Goal: Task Accomplishment & Management: Manage account settings

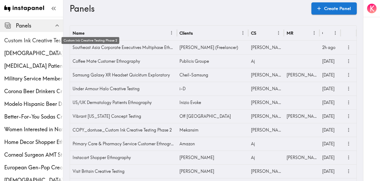
click at [27, 38] on span "Custom Ink Creative Testing Phase 2" at bounding box center [33, 40] width 59 height 7
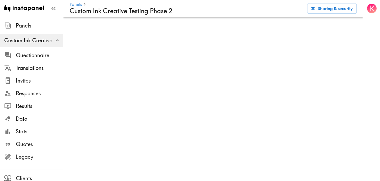
click at [35, 155] on span "Legacy" at bounding box center [39, 156] width 47 height 7
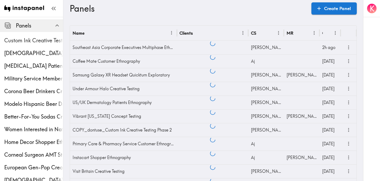
click at [33, 44] on span "Custom Ink Creative Testing Phase 2" at bounding box center [33, 40] width 59 height 7
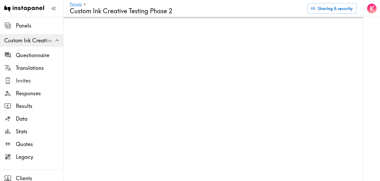
click at [38, 80] on span "Invites" at bounding box center [39, 80] width 47 height 7
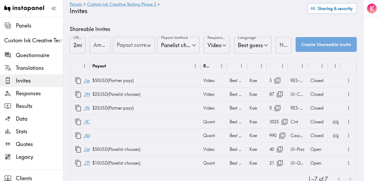
type input "US Global Equivalent - converted and cost-of-living adjusted"
type input "USD - US Dollar (United States of America, American Samoa, Bonaire, Sint Eustat…"
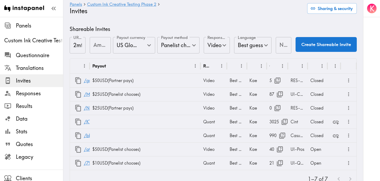
click at [95, 44] on input "Amount" at bounding box center [100, 45] width 21 height 16
click at [150, 47] on icon "Open" at bounding box center [149, 44] width 7 height 7
type input "15"
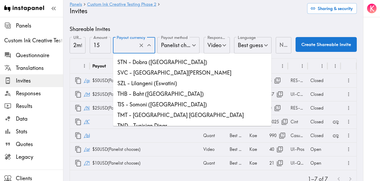
scroll to position [1468, 0]
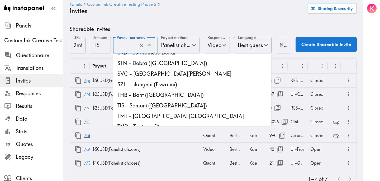
type input "USD - US Dollar (United States of America, American Samoa, Bonaire, Sint Eustat…"
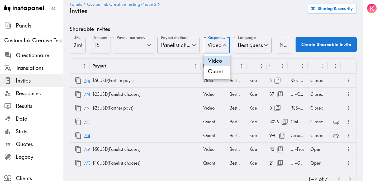
scroll to position [0, 0]
click at [218, 74] on li "Quant" at bounding box center [217, 71] width 26 height 11
type input "Quant"
click at [282, 48] on input "Notes" at bounding box center [284, 45] width 15 height 16
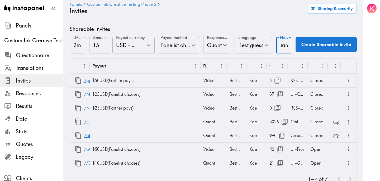
scroll to position [0, 18]
type input "RES-Quant"
click at [340, 43] on button "Create Shareable Invite" at bounding box center [326, 44] width 61 height 15
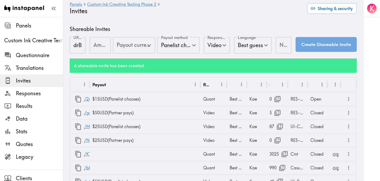
type input "US Global Equivalent - converted and cost-of-living adjusted"
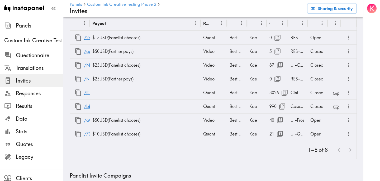
scroll to position [62, 0]
click at [317, 119] on div "Open" at bounding box center [318, 120] width 20 height 14
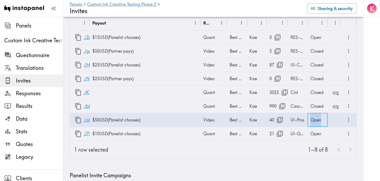
click at [317, 119] on div "Open" at bounding box center [318, 120] width 20 height 14
click at [273, 150] on div at bounding box center [190, 90] width 380 height 181
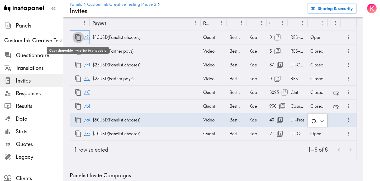
click at [78, 38] on icon "button" at bounding box center [78, 37] width 7 height 7
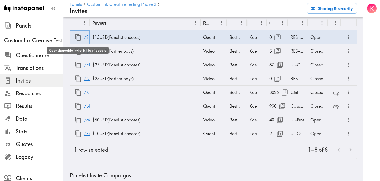
click at [78, 38] on icon "button" at bounding box center [78, 37] width 7 height 7
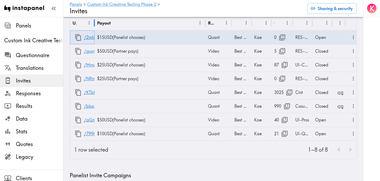
drag, startPoint x: 89, startPoint y: 25, endPoint x: 94, endPoint y: 26, distance: 4.5
click at [94, 26] on div at bounding box center [94, 23] width 3 height 15
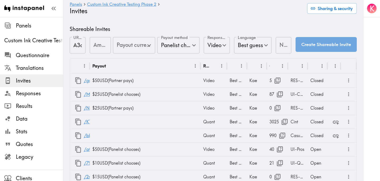
type input "US Global Equivalent - converted and cost-of-living adjusted"
type input "USD - US Dollar (United States of America, American Samoa, Bonaire, Sint Eustat…"
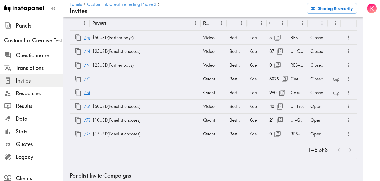
scroll to position [46, 0]
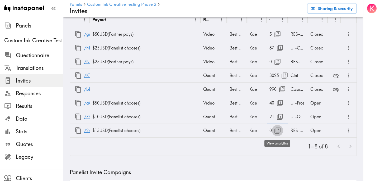
click at [279, 130] on icon "button" at bounding box center [277, 130] width 7 height 7
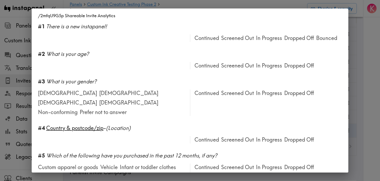
click at [365, 67] on div "/2mfqU9G5p Shareable Invite Analytics #1 There is a new instapanel! Continued S…" at bounding box center [190, 90] width 380 height 181
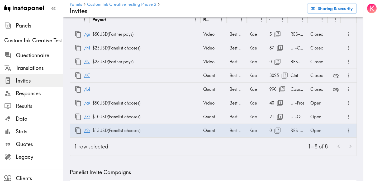
click at [36, 104] on span "Results" at bounding box center [39, 105] width 47 height 7
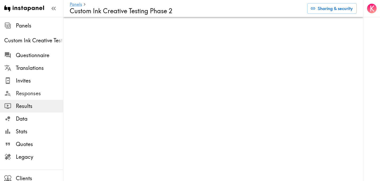
click at [36, 93] on span "Responses" at bounding box center [39, 93] width 47 height 7
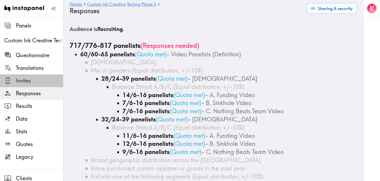
click at [36, 77] on span "Invites" at bounding box center [39, 80] width 47 height 7
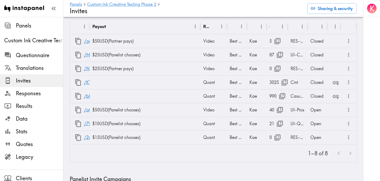
scroll to position [40, 0]
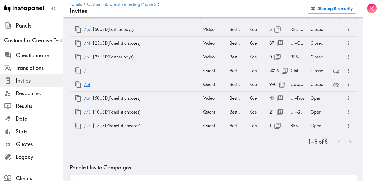
scroll to position [54, 0]
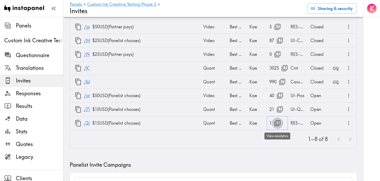
click at [276, 122] on icon "button" at bounding box center [277, 122] width 7 height 7
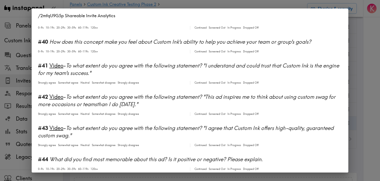
scroll to position [1408, 0]
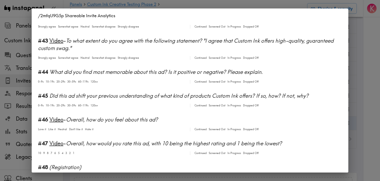
click at [357, 89] on div "/2mfqU9G5p Shareable Invite Analytics #1 There is a new instapanel! 0-4s Contin…" at bounding box center [190, 90] width 380 height 181
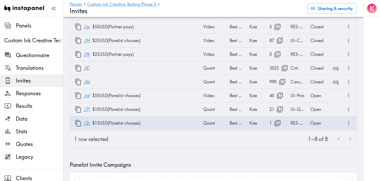
click at [39, 155] on span "Legacy" at bounding box center [39, 156] width 47 height 7
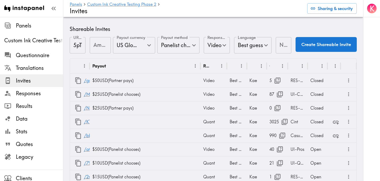
scroll to position [75, 0]
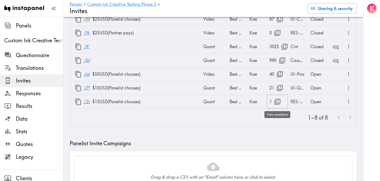
click at [278, 101] on icon "button" at bounding box center [277, 101] width 7 height 7
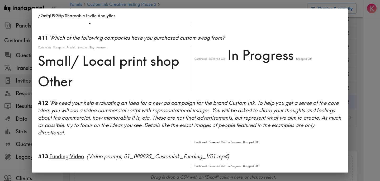
scroll to position [490, 0]
click at [361, 66] on div "/2mfqU9G5p Shareable Invite Analytics #1 There is a new instapanel! 0-4s Contin…" at bounding box center [190, 90] width 380 height 181
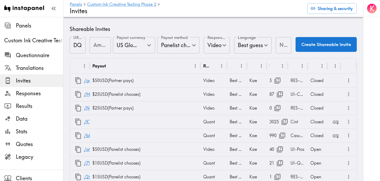
scroll to position [53, 0]
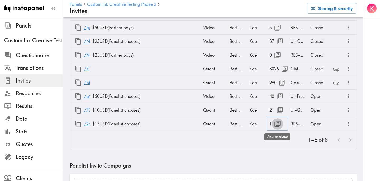
click at [276, 126] on icon "button" at bounding box center [278, 124] width 6 height 6
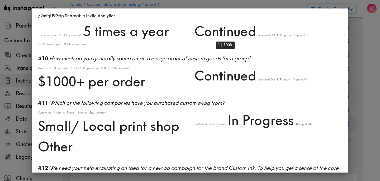
scroll to position [493, 0]
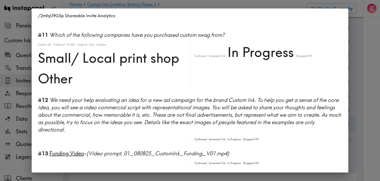
click at [355, 47] on div "/2mfqU9G5p Shareable Invite Analytics #1 There is a new instapanel! 0-4s Contin…" at bounding box center [190, 90] width 380 height 181
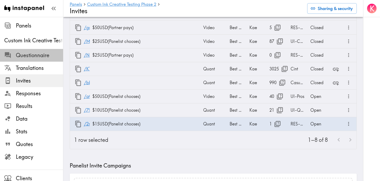
click at [41, 55] on span "Questionnaire" at bounding box center [39, 55] width 47 height 7
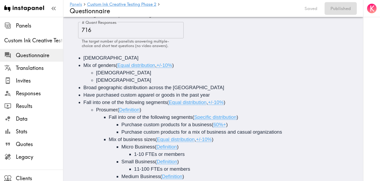
scroll to position [96, 0]
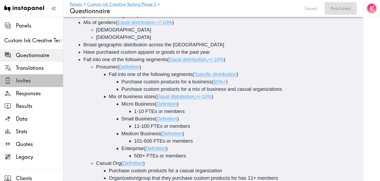
click at [32, 83] on span "Invites" at bounding box center [39, 80] width 47 height 7
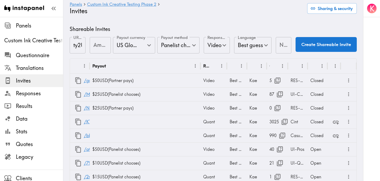
type input "US Global Equivalent - converted and cost-of-living adjusted"
type input "USD - US Dollar ([GEOGRAPHIC_DATA], [US_STATE], [GEOGRAPHIC_DATA], [GEOGRAPHIC_…"
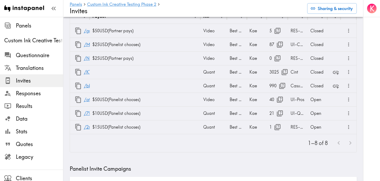
scroll to position [55, 0]
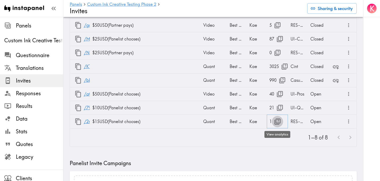
click at [278, 122] on icon "button" at bounding box center [277, 121] width 7 height 7
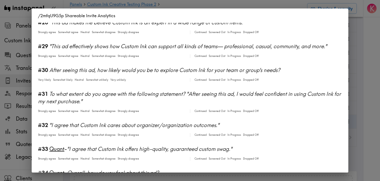
scroll to position [1022, 0]
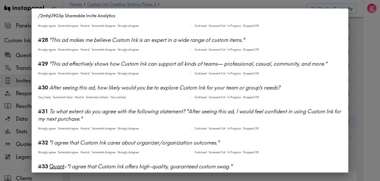
click at [362, 88] on div "/2mfqU9G5p Shareable Invite Analytics #1 There is a new instapanel! 0-4s Contin…" at bounding box center [190, 90] width 380 height 181
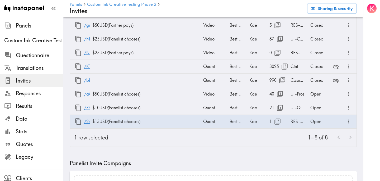
click at [276, 145] on div "1–8 of 8" at bounding box center [235, 137] width 244 height 18
click at [280, 107] on icon "button" at bounding box center [280, 107] width 7 height 7
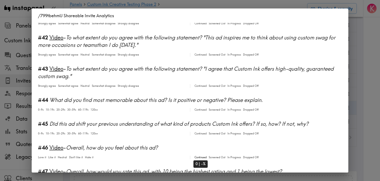
scroll to position [1618, 0]
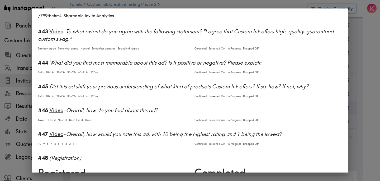
click at [366, 91] on div "/799tbehmU Shareable Invite Analytics #1 There is a new instapanel! 0-4s 5-9s 1…" at bounding box center [190, 90] width 380 height 181
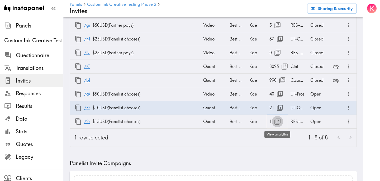
click at [277, 122] on icon "button" at bounding box center [277, 121] width 7 height 7
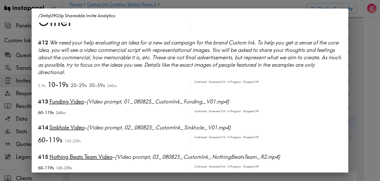
scroll to position [552, 0]
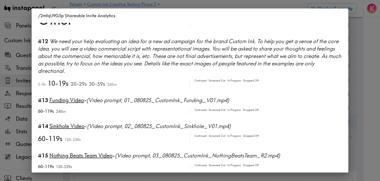
click at [366, 94] on div "/2mfqU9G5p Shareable Invite Analytics #1 There is a new instapanel! 0-4s Contin…" at bounding box center [190, 90] width 380 height 181
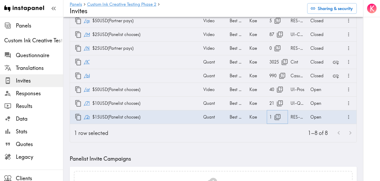
scroll to position [84, 0]
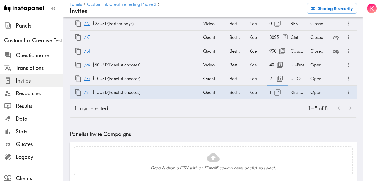
click at [278, 91] on icon "button" at bounding box center [277, 92] width 7 height 7
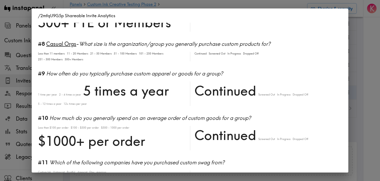
scroll to position [362, 0]
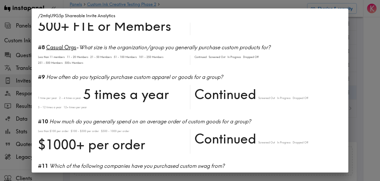
click at [362, 107] on div "/2mfqU9G5p Shareable Invite Analytics #1 There is a new instapanel! 0-4s Contin…" at bounding box center [190, 90] width 380 height 181
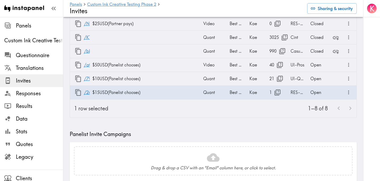
click at [171, 110] on div "1–8 of 8" at bounding box center [235, 108] width 244 height 18
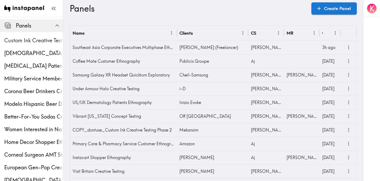
click at [43, 38] on span "Custom Ink Creative Testing Phase 2" at bounding box center [33, 40] width 59 height 7
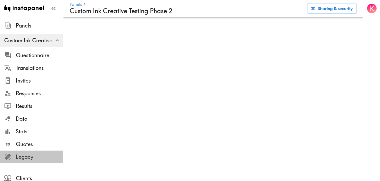
click at [47, 155] on span "Legacy" at bounding box center [39, 156] width 47 height 7
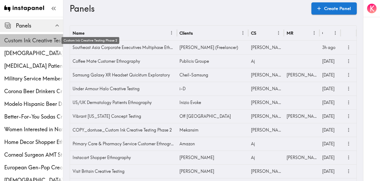
click at [31, 43] on span "Custom Ink Creative Testing Phase 2" at bounding box center [33, 40] width 59 height 7
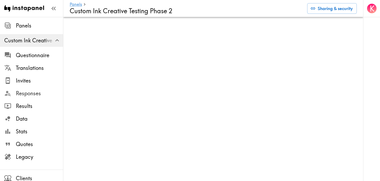
click at [45, 91] on span "Responses" at bounding box center [39, 93] width 47 height 7
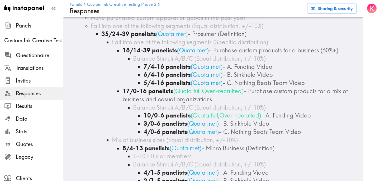
scroll to position [148, 0]
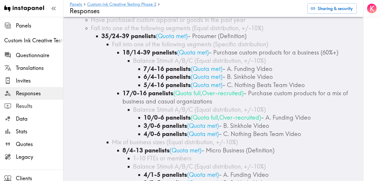
click at [29, 106] on span "Results" at bounding box center [39, 105] width 47 height 7
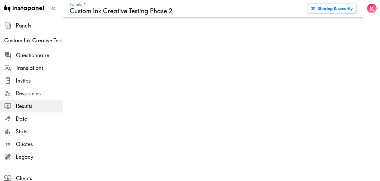
click at [30, 95] on span "Responses" at bounding box center [39, 93] width 47 height 7
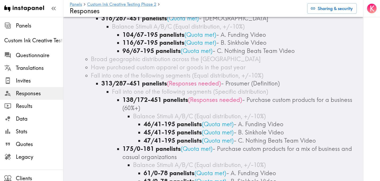
scroll to position [666, 0]
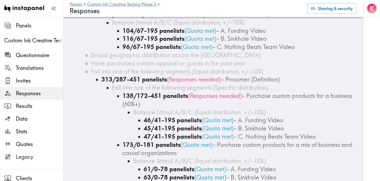
click at [36, 162] on div "Legacy" at bounding box center [31, 157] width 63 height 14
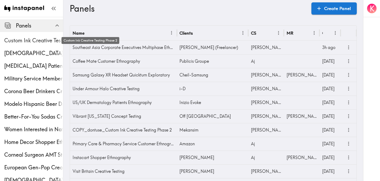
click at [11, 37] on span "Custom Ink Creative Testing Phase 2" at bounding box center [33, 40] width 59 height 7
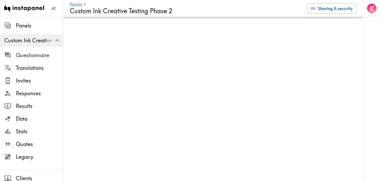
click at [25, 54] on span "Questionnaire" at bounding box center [39, 55] width 47 height 7
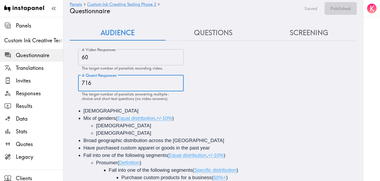
drag, startPoint x: 103, startPoint y: 87, endPoint x: 72, endPoint y: 87, distance: 30.7
click at [72, 87] on div "# Video Responses 60 # Video Responses The target number of panelists recording…" at bounding box center [213, 164] width 287 height 239
drag, startPoint x: 95, startPoint y: 81, endPoint x: 80, endPoint y: 81, distance: 15.6
click at [80, 81] on input "716" at bounding box center [131, 83] width 106 height 16
type input "600"
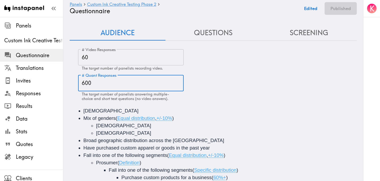
click at [290, 82] on div "# Video Responses 60 # Video Responses The target number of panelists recording…" at bounding box center [217, 75] width 279 height 52
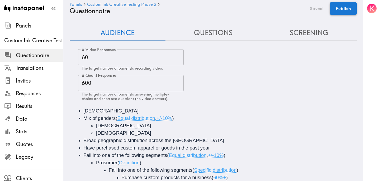
click at [342, 10] on button "Publish" at bounding box center [343, 8] width 27 height 13
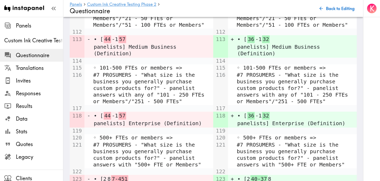
scroll to position [1099, 0]
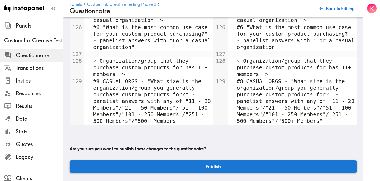
click at [200, 164] on button "Publish" at bounding box center [213, 166] width 287 height 12
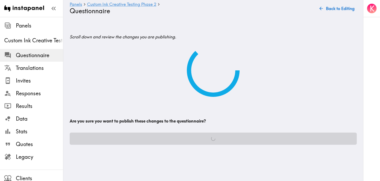
scroll to position [0, 0]
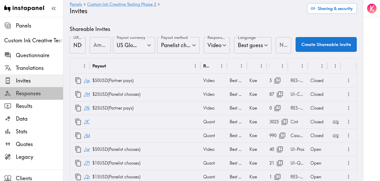
click at [33, 93] on span "Responses" at bounding box center [39, 93] width 47 height 7
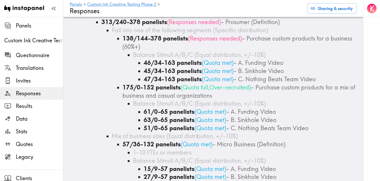
scroll to position [725, 0]
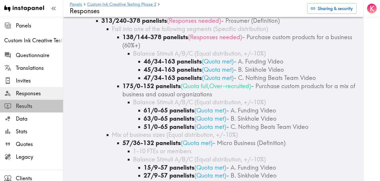
click at [29, 102] on span "Results" at bounding box center [39, 106] width 47 height 10
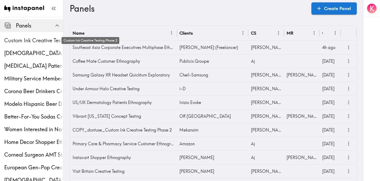
click at [42, 40] on span "Custom Ink Creative Testing Phase 2" at bounding box center [33, 40] width 59 height 7
click at [15, 40] on span "Custom Ink Creative Testing Phase 2" at bounding box center [33, 40] width 59 height 7
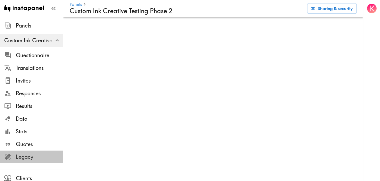
click at [33, 155] on span "Legacy" at bounding box center [39, 156] width 47 height 7
click at [26, 91] on span "Responses" at bounding box center [39, 93] width 47 height 7
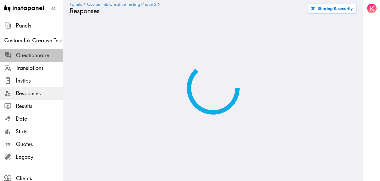
click at [36, 54] on span "Questionnaire" at bounding box center [39, 55] width 47 height 7
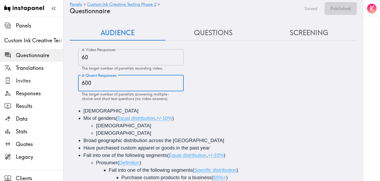
drag, startPoint x: 109, startPoint y: 82, endPoint x: 48, endPoint y: 82, distance: 61.8
click at [48, 82] on div "Instapanel - Panels - Custom Ink Creative Testing Phase 2 - Questionnaire Panel…" at bounding box center [190, 154] width 380 height 275
type input "716"
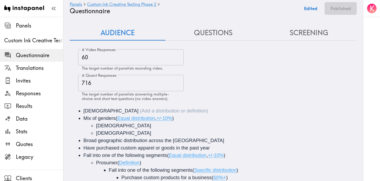
click at [343, 10] on button "Publish" at bounding box center [343, 8] width 27 height 13
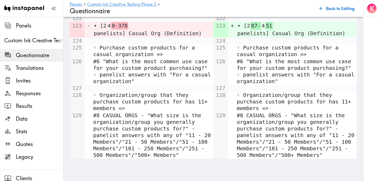
scroll to position [1099, 0]
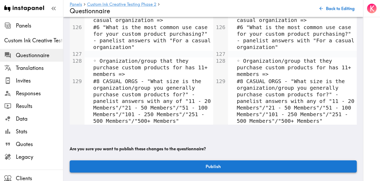
click at [194, 169] on button "Publish" at bounding box center [213, 166] width 287 height 12
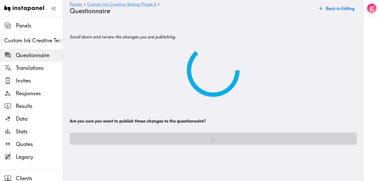
scroll to position [0, 0]
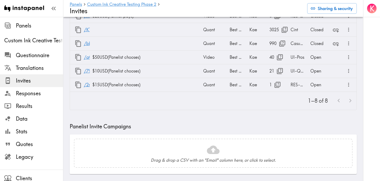
scroll to position [94, 0]
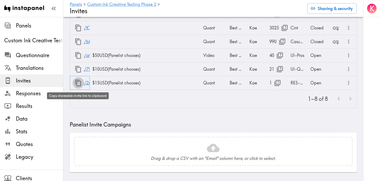
click at [79, 82] on icon "button" at bounding box center [78, 82] width 7 height 7
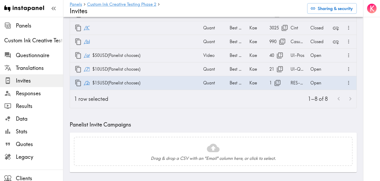
click at [156, 108] on div "URL Payout Response type Language Creator Opens Notes Status /gun49NM9P $50 USD…" at bounding box center [213, 36] width 287 height 143
click at [79, 84] on icon "button" at bounding box center [78, 82] width 7 height 7
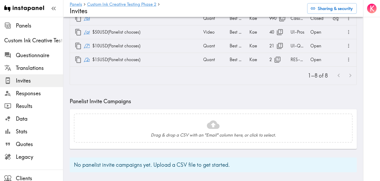
scroll to position [117, 0]
click at [276, 61] on icon "button" at bounding box center [277, 59] width 7 height 7
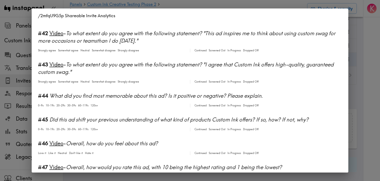
scroll to position [1730, 0]
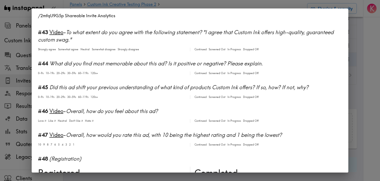
click at [361, 99] on div "/2mfqU9G5p Shareable Invite Analytics #1 There is a new instapanel! 0-4s Contin…" at bounding box center [190, 90] width 380 height 181
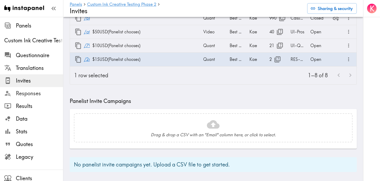
click at [36, 92] on span "Responses" at bounding box center [39, 93] width 47 height 7
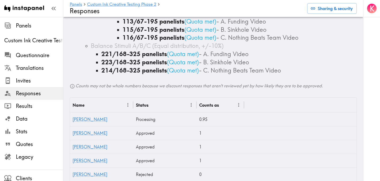
scroll to position [1090, 0]
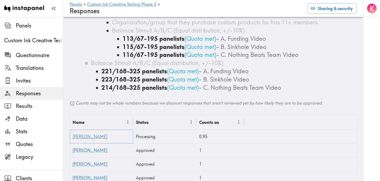
click at [80, 136] on link "[PERSON_NAME]" at bounding box center [90, 136] width 35 height 5
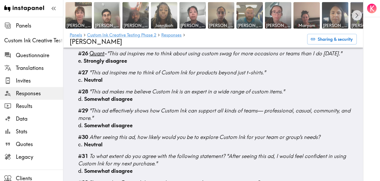
scroll to position [814, 0]
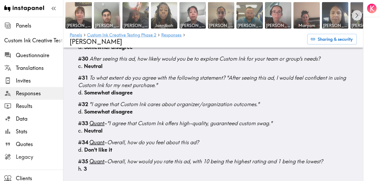
click at [33, 158] on span "Legacy" at bounding box center [39, 156] width 47 height 7
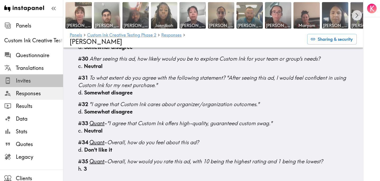
click at [36, 82] on span "Invites" at bounding box center [39, 80] width 47 height 7
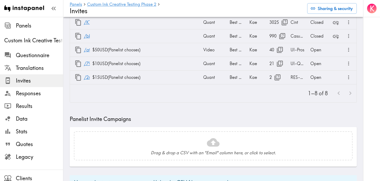
scroll to position [97, 0]
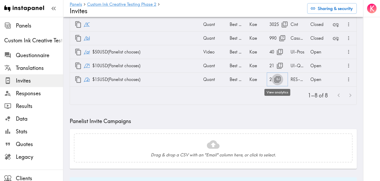
click at [280, 77] on icon "button" at bounding box center [277, 79] width 7 height 7
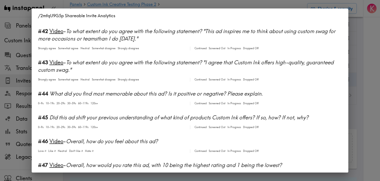
scroll to position [1852, 0]
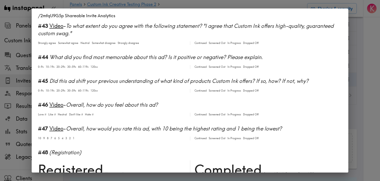
click at [375, 96] on div "/2mfqU9G5p Shareable Invite Analytics #1 There is a new instapanel! 0-4s Contin…" at bounding box center [190, 90] width 380 height 181
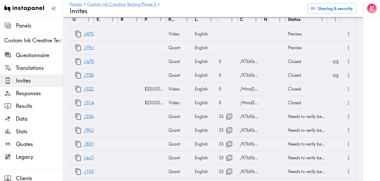
scroll to position [0, 0]
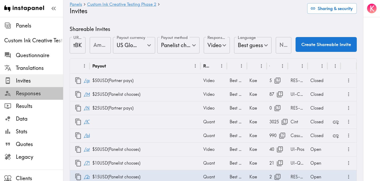
click at [38, 91] on span "Responses" at bounding box center [39, 93] width 47 height 7
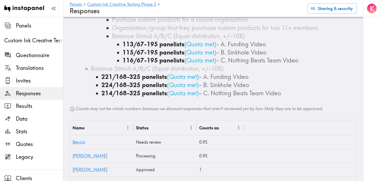
scroll to position [1086, 0]
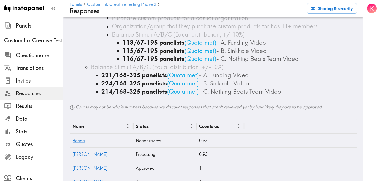
click at [45, 154] on span "Legacy" at bounding box center [39, 156] width 47 height 7
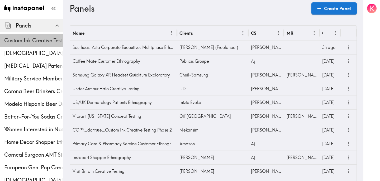
click at [21, 35] on div "Custom Ink Creative Testing Phase 2" at bounding box center [31, 41] width 63 height 14
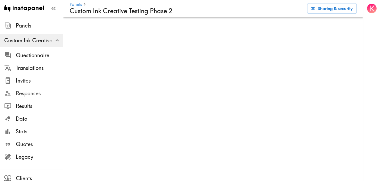
click at [21, 90] on span "Responses" at bounding box center [39, 93] width 47 height 7
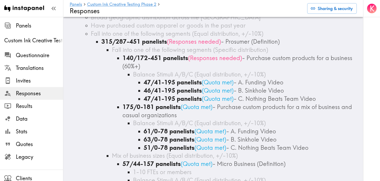
scroll to position [705, 0]
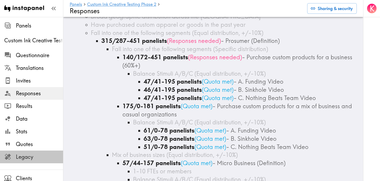
click at [43, 159] on span "Legacy" at bounding box center [39, 156] width 47 height 7
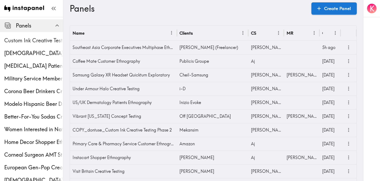
click at [35, 43] on span "Custom Ink Creative Testing Phase 2" at bounding box center [33, 40] width 59 height 7
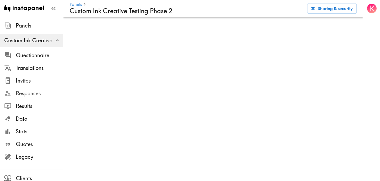
click at [36, 95] on span "Responses" at bounding box center [39, 93] width 47 height 7
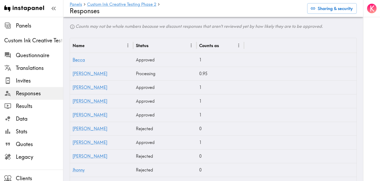
scroll to position [1166, 0]
click at [82, 75] on link "[PERSON_NAME]" at bounding box center [90, 73] width 35 height 5
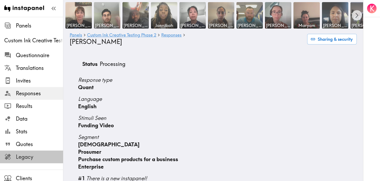
click at [26, 158] on span "Legacy" at bounding box center [39, 156] width 47 height 7
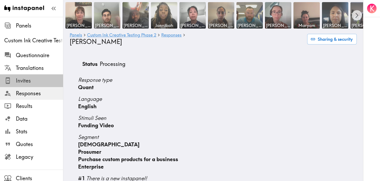
click at [30, 84] on span "Invites" at bounding box center [39, 80] width 47 height 7
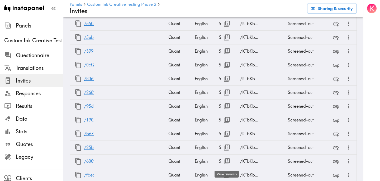
scroll to position [7066, 0]
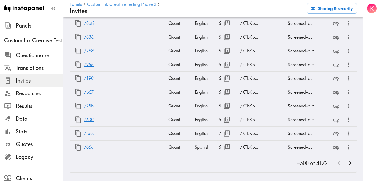
click at [352, 163] on icon "Go to next page" at bounding box center [350, 162] width 7 height 7
click at [350, 164] on icon "Go to next page" at bounding box center [351, 163] width 2 height 4
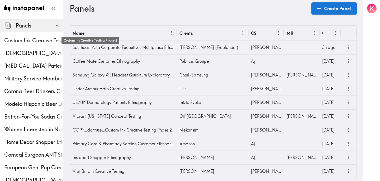
click at [25, 39] on span "Custom Ink Creative Testing Phase 2" at bounding box center [33, 40] width 59 height 7
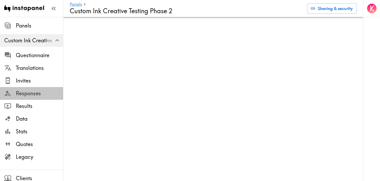
click at [42, 93] on span "Responses" at bounding box center [39, 93] width 47 height 7
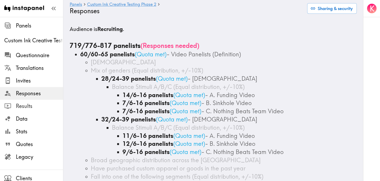
click at [36, 103] on span "Results" at bounding box center [39, 105] width 47 height 7
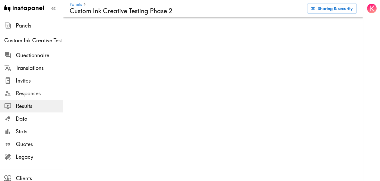
click at [39, 93] on span "Responses" at bounding box center [39, 93] width 47 height 7
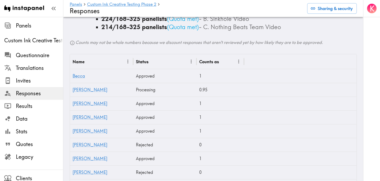
scroll to position [1161, 0]
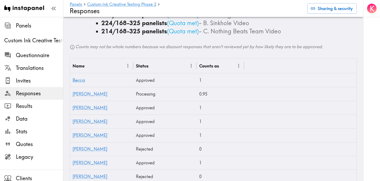
scroll to position [1158, 0]
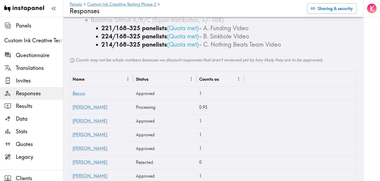
scroll to position [1132, 0]
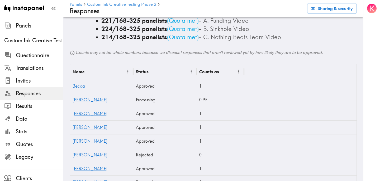
scroll to position [1144, 0]
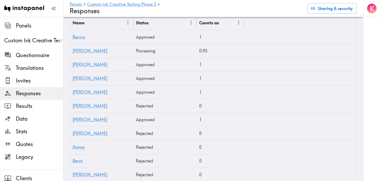
scroll to position [1134, 0]
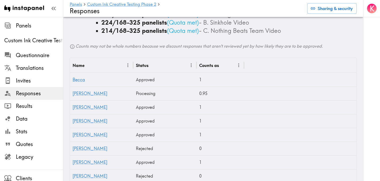
scroll to position [1139, 0]
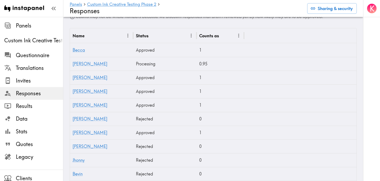
scroll to position [1121, 0]
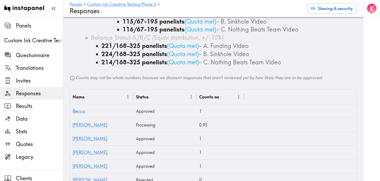
scroll to position [1116, 0]
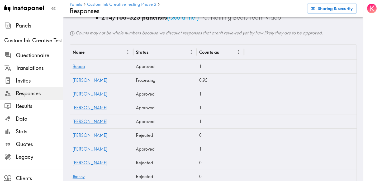
scroll to position [1159, 0]
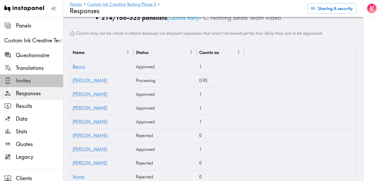
click at [29, 83] on span "Invites" at bounding box center [39, 80] width 47 height 7
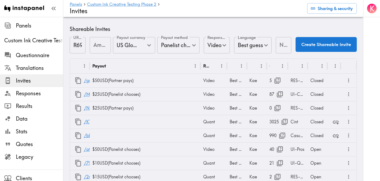
scroll to position [40, 0]
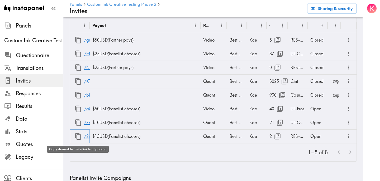
click at [78, 137] on icon "button" at bounding box center [78, 136] width 7 height 7
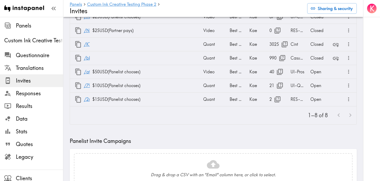
scroll to position [78, 0]
click at [273, 100] on button "button" at bounding box center [277, 98] width 11 height 11
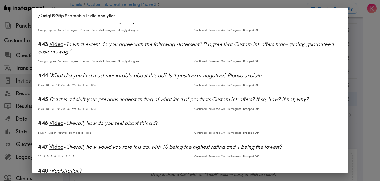
scroll to position [1852, 0]
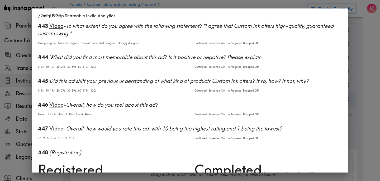
click at [364, 104] on div "/2mfqU9G5p Shareable Invite Analytics #1 There is a new instapanel! 0-4s Contin…" at bounding box center [190, 90] width 380 height 181
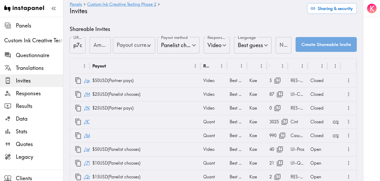
type input "US Global Equivalent - converted and cost-of-living adjusted"
type input "USD - US Dollar (United States of America, American Samoa, Bonaire, Sint Eustat…"
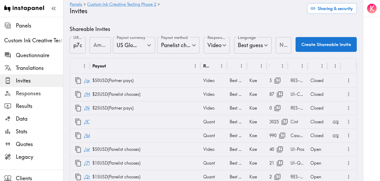
click at [26, 94] on span "Responses" at bounding box center [39, 93] width 47 height 7
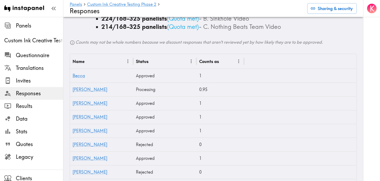
scroll to position [1151, 0]
click at [82, 90] on link "[PERSON_NAME]" at bounding box center [90, 88] width 35 height 5
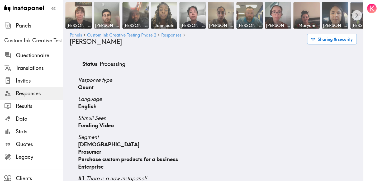
click at [40, 37] on span "Custom Ink Creative Testing Phase 2" at bounding box center [33, 40] width 59 height 7
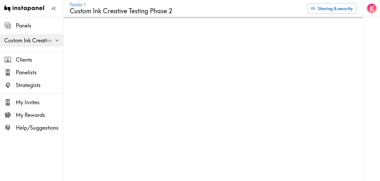
click at [32, 43] on span "Custom Ink Creative Testing Phase 2" at bounding box center [33, 40] width 59 height 7
click at [60, 42] on icon "button" at bounding box center [57, 40] width 7 height 7
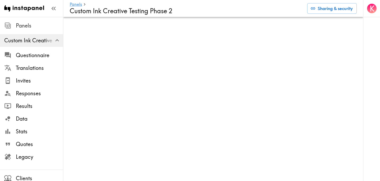
click at [40, 24] on span "Panels" at bounding box center [39, 25] width 47 height 7
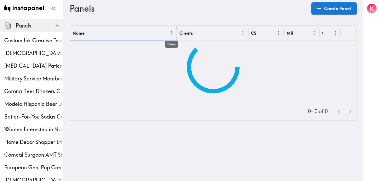
click at [171, 31] on icon "Menu" at bounding box center [171, 33] width 1 height 4
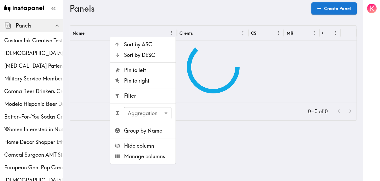
click at [148, 95] on span "Filter" at bounding box center [148, 95] width 48 height 7
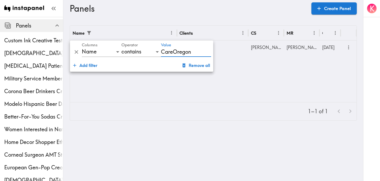
type input "CareOregon"
click at [288, 95] on div "Name Clients CS MR Created CareOregon Creative Testing R\West Stephanie Stewart…" at bounding box center [213, 64] width 287 height 76
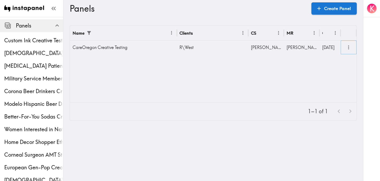
click at [347, 45] on icon "more" at bounding box center [349, 47] width 6 height 6
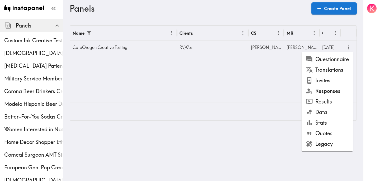
click at [329, 101] on li "Results" at bounding box center [328, 101] width 52 height 11
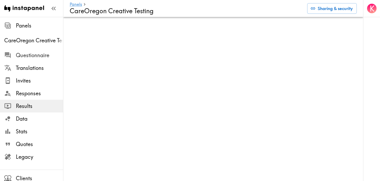
click at [41, 55] on span "Questionnaire" at bounding box center [39, 55] width 47 height 7
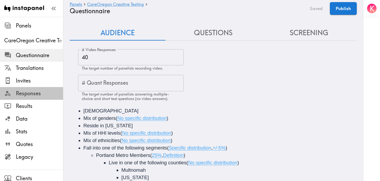
click at [34, 92] on span "Responses" at bounding box center [39, 93] width 47 height 7
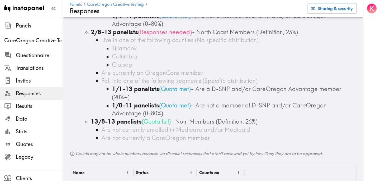
scroll to position [238, 0]
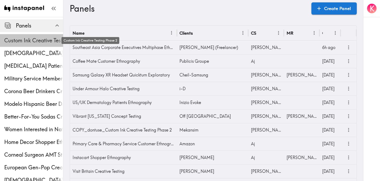
click at [38, 41] on span "Custom Ink Creative Testing Phase 2" at bounding box center [33, 40] width 59 height 7
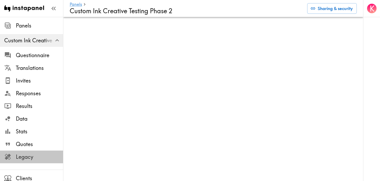
click at [32, 157] on span "Legacy" at bounding box center [39, 156] width 47 height 7
click at [28, 82] on span "Invites" at bounding box center [39, 80] width 47 height 7
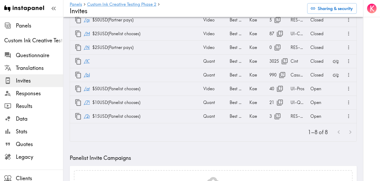
scroll to position [62, 0]
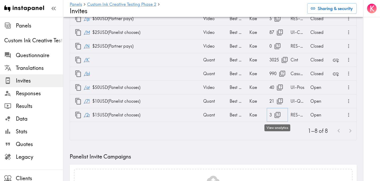
click at [278, 115] on icon "button" at bounding box center [278, 115] width 6 height 6
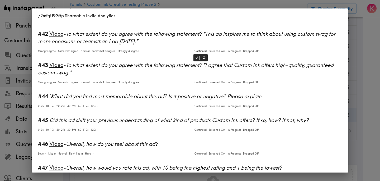
scroll to position [1802, 0]
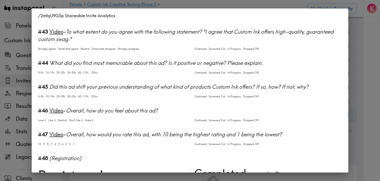
click at [361, 69] on div "/2mfqU9G5p Shareable Invite Analytics #1 There is a new instapanel! 0-4s Contin…" at bounding box center [190, 90] width 380 height 181
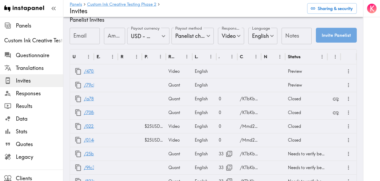
scroll to position [286, 0]
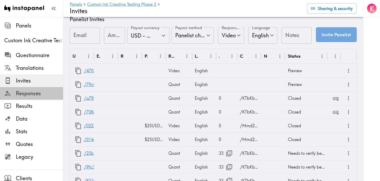
click at [55, 91] on span "Responses" at bounding box center [39, 93] width 47 height 7
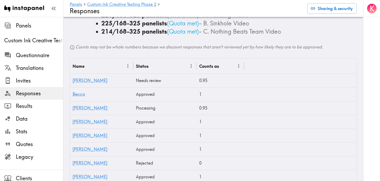
scroll to position [1138, 0]
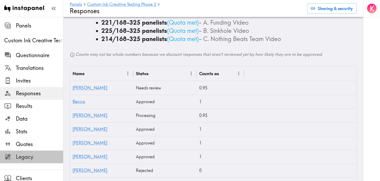
click at [29, 160] on span "Legacy" at bounding box center [39, 156] width 47 height 7
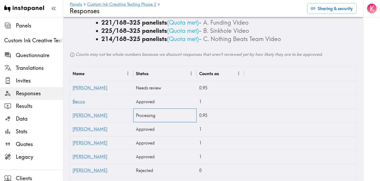
click at [148, 115] on div "Processing" at bounding box center [164, 115] width 63 height 14
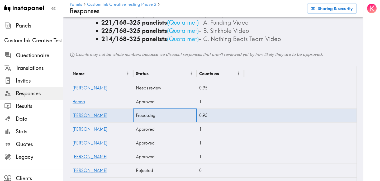
click at [148, 115] on div "Processing" at bounding box center [164, 115] width 63 height 14
click at [159, 116] on div "Processing" at bounding box center [164, 115] width 63 height 14
click at [80, 116] on link "Bridgid" at bounding box center [90, 115] width 35 height 5
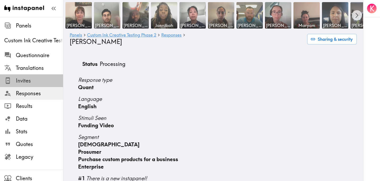
click at [44, 85] on span "Invites" at bounding box center [39, 81] width 47 height 10
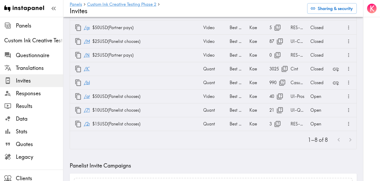
scroll to position [54, 0]
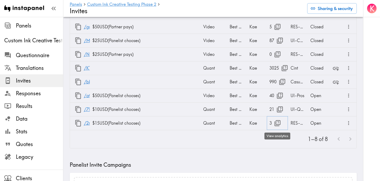
click at [277, 122] on icon "button" at bounding box center [277, 122] width 7 height 7
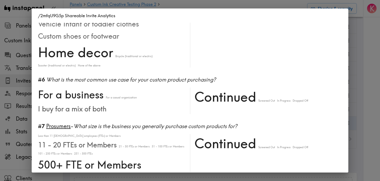
scroll to position [222, 0]
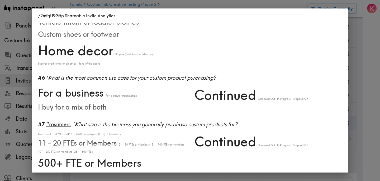
click at [361, 64] on div "/2mfqU9G5p Shareable Invite Analytics #1 There is a new instapanel! 0-4s Contin…" at bounding box center [190, 90] width 380 height 181
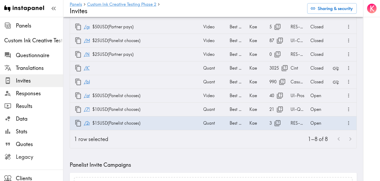
click at [35, 158] on span "Legacy" at bounding box center [39, 156] width 47 height 7
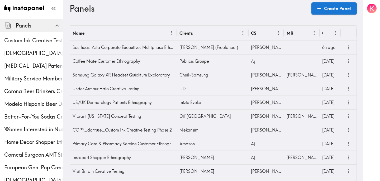
click at [25, 44] on span "Custom Ink Creative Testing Phase 2" at bounding box center [33, 40] width 59 height 7
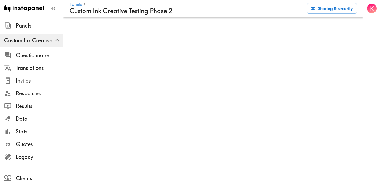
scroll to position [74, 0]
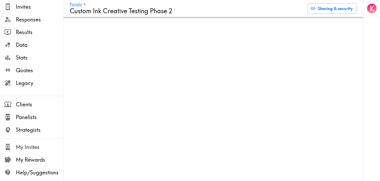
click at [31, 148] on span "My Invites" at bounding box center [39, 146] width 47 height 7
click at [27, 120] on span "Panelists" at bounding box center [39, 116] width 47 height 7
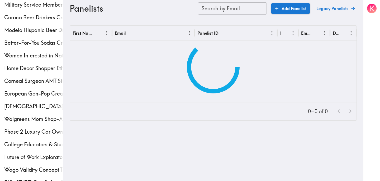
click at [253, 8] on input "Search by Email" at bounding box center [232, 8] width 69 height 12
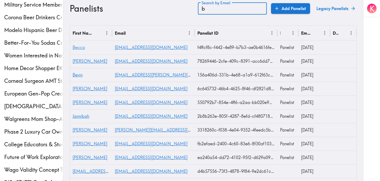
type input "b"
click at [82, 48] on span "Becca" at bounding box center [79, 47] width 12 height 5
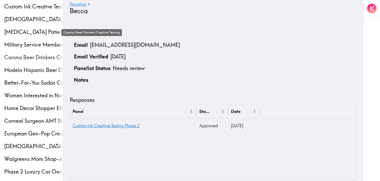
scroll to position [25, 0]
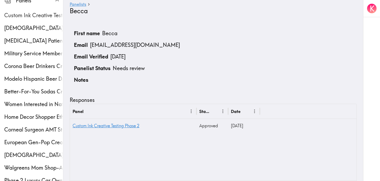
click at [32, 17] on span "Custom Ink Creative Testing Phase 2" at bounding box center [33, 15] width 59 height 7
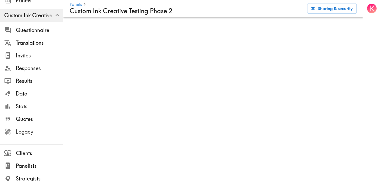
click at [35, 132] on span "Legacy" at bounding box center [39, 131] width 47 height 7
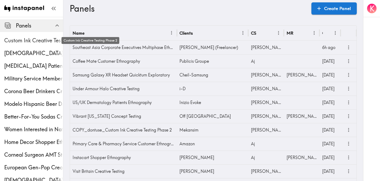
click at [32, 39] on span "Custom Ink Creative Testing Phase 2" at bounding box center [33, 40] width 59 height 7
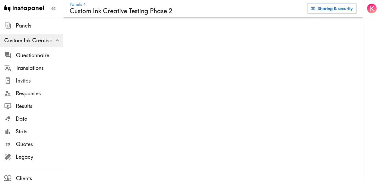
click at [29, 79] on span "Invites" at bounding box center [39, 80] width 47 height 7
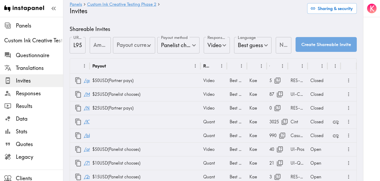
type input "US Global Equivalent - converted and cost-of-living adjusted"
type input "USD - US Dollar (United States of America, American Samoa, Bonaire, Sint Eustat…"
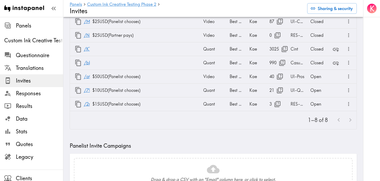
scroll to position [74, 0]
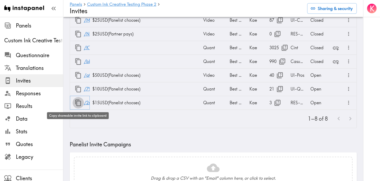
click at [78, 104] on icon "button" at bounding box center [78, 102] width 7 height 7
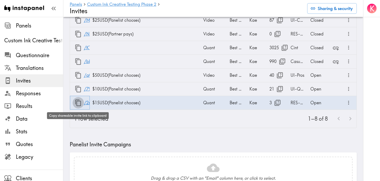
click at [78, 102] on icon "button" at bounding box center [78, 102] width 7 height 7
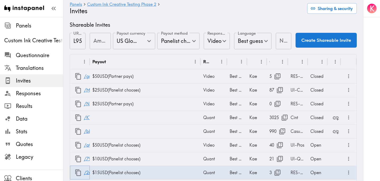
scroll to position [4, 0]
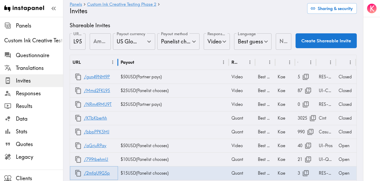
drag, startPoint x: 91, startPoint y: 64, endPoint x: 118, endPoint y: 66, distance: 27.3
click at [118, 66] on div at bounding box center [118, 62] width 3 height 15
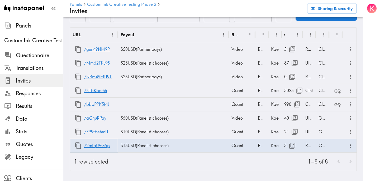
scroll to position [33, 0]
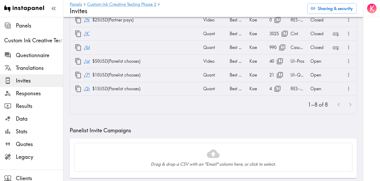
scroll to position [89, 0]
click at [279, 88] on icon "button" at bounding box center [277, 88] width 7 height 7
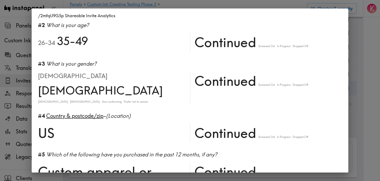
scroll to position [44, 0]
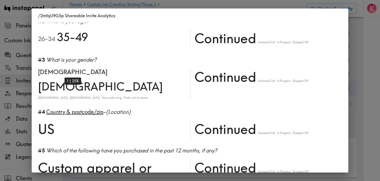
click at [50, 76] on span "[DEMOGRAPHIC_DATA]" at bounding box center [72, 72] width 69 height 8
click at [44, 76] on span "[DEMOGRAPHIC_DATA]" at bounding box center [72, 72] width 69 height 8
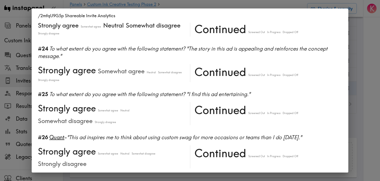
scroll to position [1103, 0]
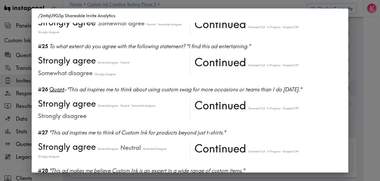
click at [363, 109] on div "/2mfqU9G5p Shareable Invite Analytics #1 There is a new instapanel! 0-4s 10-19s…" at bounding box center [190, 90] width 380 height 181
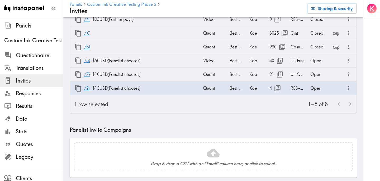
click at [214, 111] on div "1–8 of 8" at bounding box center [235, 104] width 244 height 18
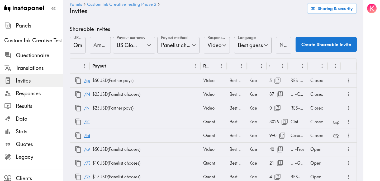
type input "US Global Equivalent - converted and cost-of-living adjusted"
type input "USD - US Dollar ([GEOGRAPHIC_DATA], [US_STATE], [GEOGRAPHIC_DATA], [GEOGRAPHIC_…"
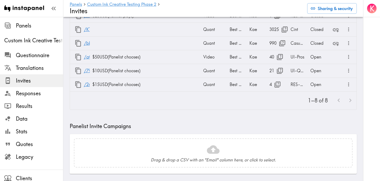
scroll to position [89, 0]
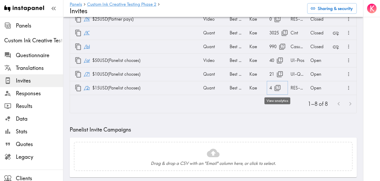
click at [278, 86] on icon "button" at bounding box center [277, 87] width 7 height 7
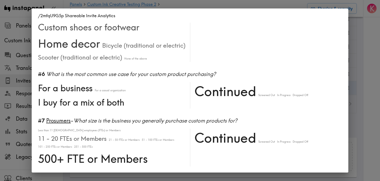
scroll to position [249, 0]
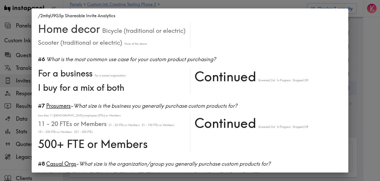
click at [368, 49] on div "/2mfqU9G5p Shareable Invite Analytics #1 There is a new instapanel! 0-4s 10-19s…" at bounding box center [190, 90] width 380 height 181
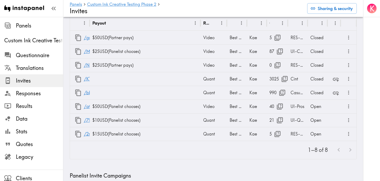
scroll to position [49, 0]
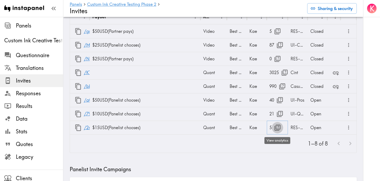
click at [277, 130] on icon "button" at bounding box center [277, 127] width 7 height 7
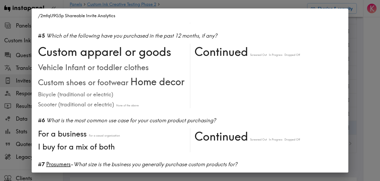
scroll to position [0, 0]
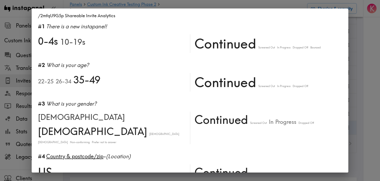
click at [369, 78] on div "/2mfqU9G5p Shareable Invite Analytics #1 There is a new instapanel! 0-4s 10-19s…" at bounding box center [190, 90] width 380 height 181
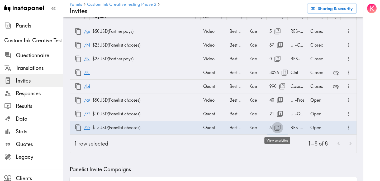
click at [276, 124] on icon "button" at bounding box center [277, 127] width 7 height 7
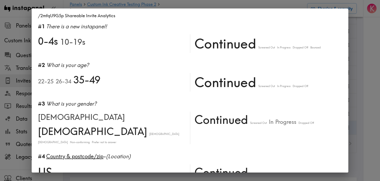
click at [366, 82] on div "/2mfqU9G5p Shareable Invite Analytics #1 There is a new instapanel! 0-4s 10-19s…" at bounding box center [190, 90] width 380 height 181
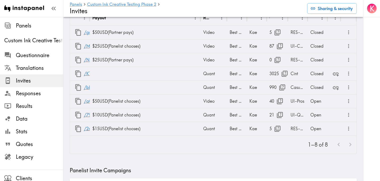
scroll to position [49, 0]
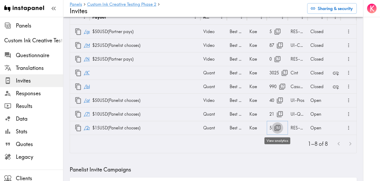
click at [278, 127] on icon "button" at bounding box center [278, 128] width 6 height 6
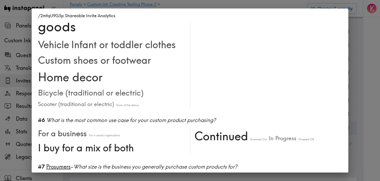
scroll to position [204, 0]
drag, startPoint x: 372, startPoint y: 79, endPoint x: 360, endPoint y: 62, distance: 21.2
click at [372, 79] on div "/2mfqU9G5p Shareable Invite Analytics #1 There is a new instapanel! 0-4s 10-19s…" at bounding box center [190, 90] width 380 height 181
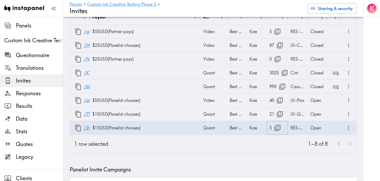
scroll to position [0, 0]
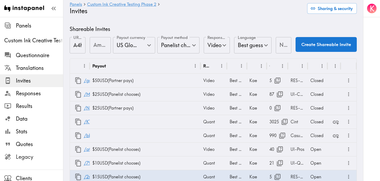
click at [30, 154] on span "Legacy" at bounding box center [39, 156] width 47 height 7
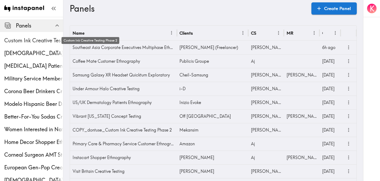
click at [30, 38] on span "Custom Ink Creative Testing Phase 2" at bounding box center [33, 40] width 59 height 7
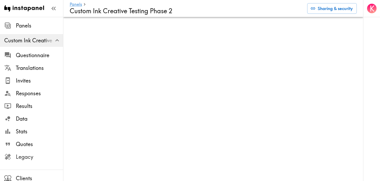
click at [31, 156] on span "Legacy" at bounding box center [39, 156] width 47 height 7
click at [40, 89] on span "Responses" at bounding box center [39, 94] width 47 height 10
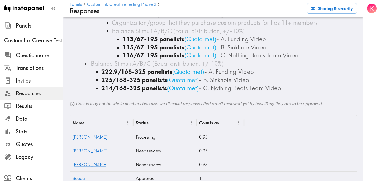
scroll to position [1088, 0]
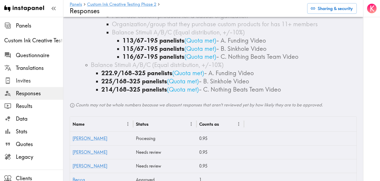
click at [23, 81] on span "Invites" at bounding box center [39, 80] width 47 height 7
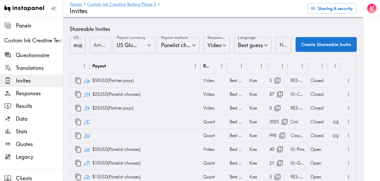
scroll to position [55, 0]
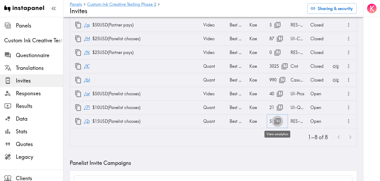
click at [279, 122] on icon "button" at bounding box center [278, 121] width 6 height 6
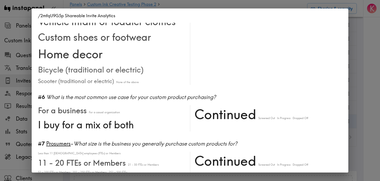
scroll to position [227, 0]
click at [357, 61] on div "/2mfqU9G5p Shareable Invite Analytics #1 There is a new instapanel! 0-4s 10-19s…" at bounding box center [190, 90] width 380 height 181
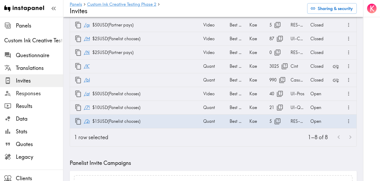
click at [33, 93] on span "Responses" at bounding box center [39, 93] width 47 height 7
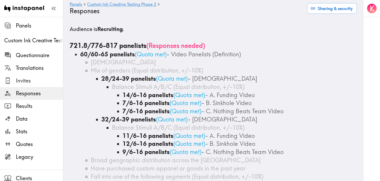
click at [38, 82] on span "Invites" at bounding box center [39, 80] width 47 height 7
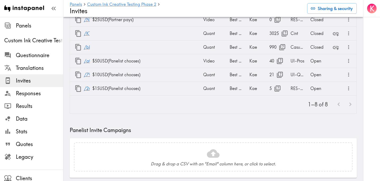
scroll to position [78, 0]
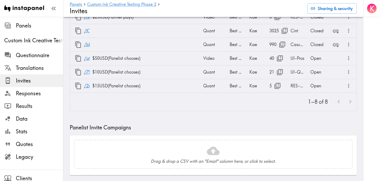
scroll to position [93, 0]
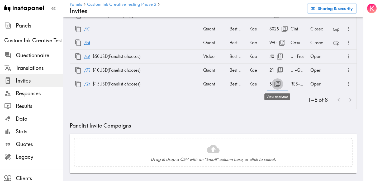
click at [278, 81] on icon "button" at bounding box center [277, 83] width 7 height 7
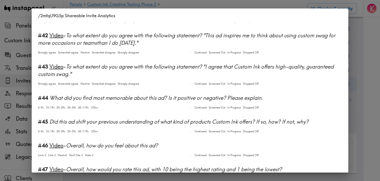
scroll to position [1828, 0]
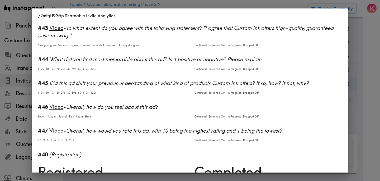
click at [361, 72] on div "/2mfqU9G5p Shareable Invite Analytics #1 There is a new instapanel! 0-4s 10-19s…" at bounding box center [190, 90] width 380 height 181
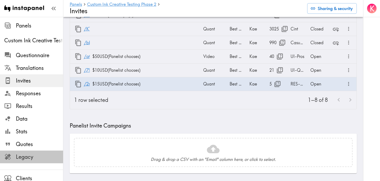
click at [26, 157] on span "Legacy" at bounding box center [39, 156] width 47 height 7
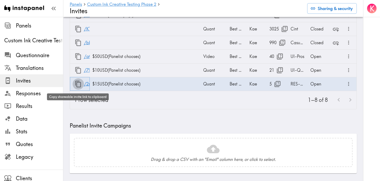
click at [77, 85] on icon "button" at bounding box center [78, 84] width 6 height 7
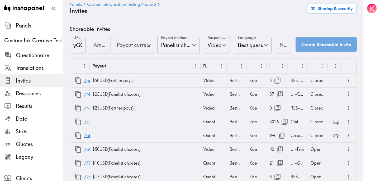
type input "US Global Equivalent - converted and cost-of-living adjusted"
type input "USD - US Dollar ([GEOGRAPHIC_DATA], [US_STATE], [GEOGRAPHIC_DATA], [GEOGRAPHIC_…"
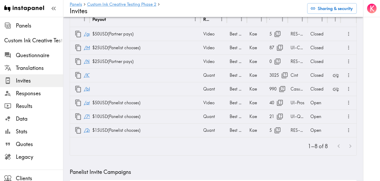
scroll to position [56, 0]
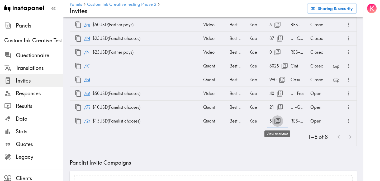
click at [277, 122] on icon "button" at bounding box center [277, 120] width 7 height 7
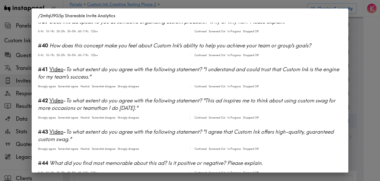
scroll to position [1828, 0]
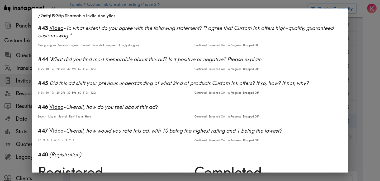
click at [364, 113] on div "/2mfqU9G5p Shareable Invite Analytics #1 There is a new instapanel! 0-4s 10-19s…" at bounding box center [190, 90] width 380 height 181
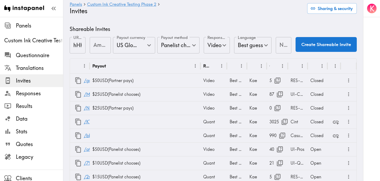
type input "US Global Equivalent - converted and cost-of-living adjusted"
type input "USD - US Dollar ([GEOGRAPHIC_DATA], [US_STATE], [GEOGRAPHIC_DATA], [GEOGRAPHIC_…"
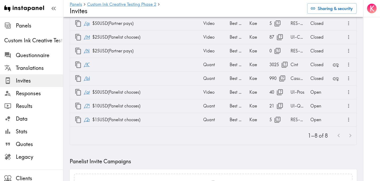
scroll to position [57, 0]
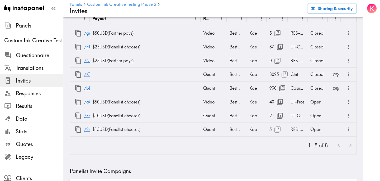
scroll to position [48, 0]
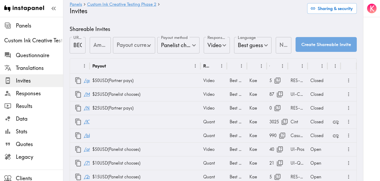
type input "US Global Equivalent - converted and cost-of-living adjusted"
type input "USD - US Dollar (United States of America, American Samoa, Bonaire, Sint Eustat…"
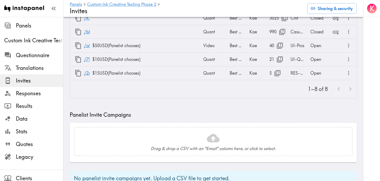
scroll to position [106, 0]
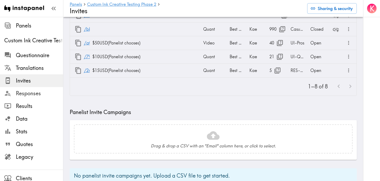
click at [36, 96] on span "Responses" at bounding box center [39, 93] width 47 height 7
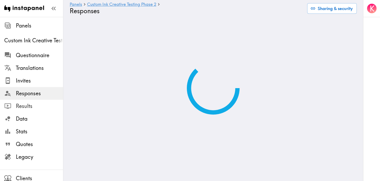
click at [36, 103] on span "Results" at bounding box center [39, 105] width 47 height 7
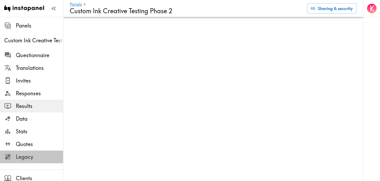
click at [36, 157] on span "Legacy" at bounding box center [39, 156] width 47 height 7
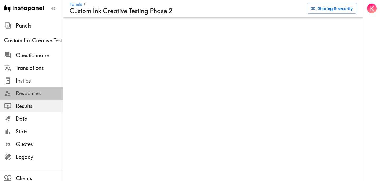
click at [39, 95] on span "Responses" at bounding box center [39, 93] width 47 height 7
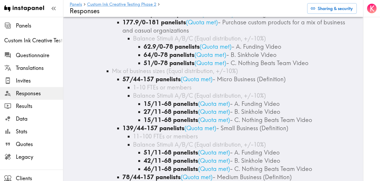
scroll to position [710, 0]
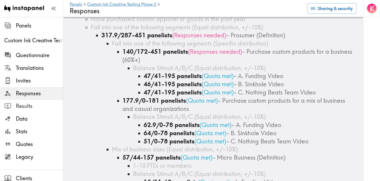
click at [34, 106] on span "Results" at bounding box center [39, 105] width 47 height 7
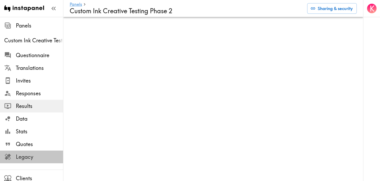
click at [35, 155] on span "Legacy" at bounding box center [39, 156] width 47 height 7
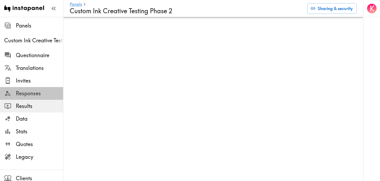
click at [30, 93] on span "Responses" at bounding box center [39, 93] width 47 height 7
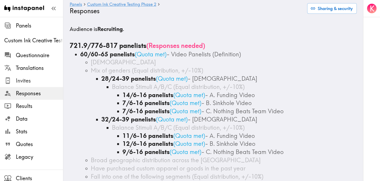
click at [29, 81] on span "Invites" at bounding box center [39, 80] width 47 height 7
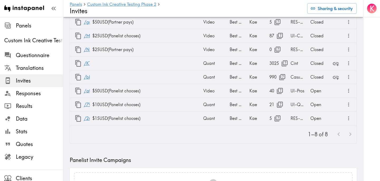
scroll to position [59, 0]
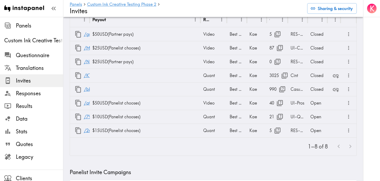
scroll to position [47, 0]
click at [77, 130] on icon "button" at bounding box center [78, 129] width 7 height 7
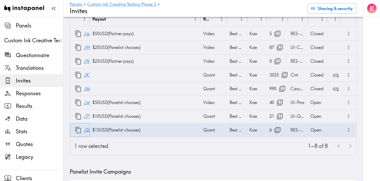
click at [77, 131] on icon "button" at bounding box center [78, 129] width 7 height 7
click at [279, 128] on icon "button" at bounding box center [278, 130] width 6 height 6
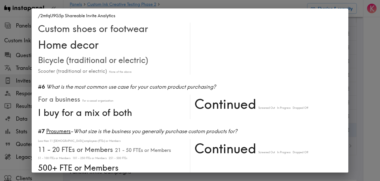
scroll to position [216, 0]
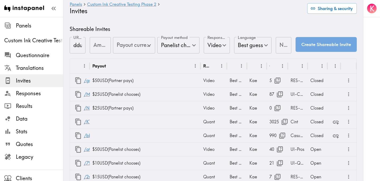
type input "US Global Equivalent - converted and cost-of-living adjusted"
type input "USD - US Dollar ([GEOGRAPHIC_DATA], [US_STATE], [GEOGRAPHIC_DATA], [GEOGRAPHIC_…"
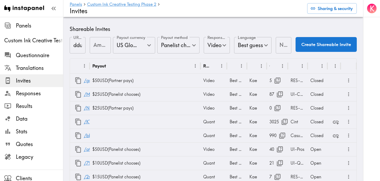
scroll to position [69, 0]
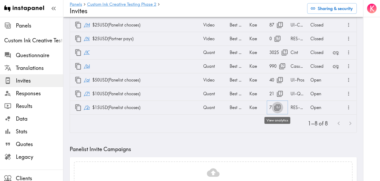
click at [277, 105] on icon "button" at bounding box center [277, 107] width 7 height 7
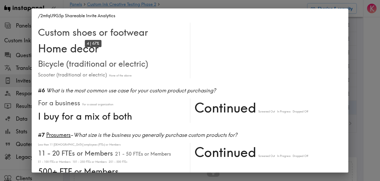
scroll to position [216, 0]
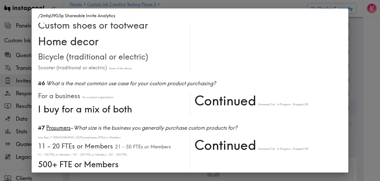
click at [366, 105] on div "/2mfqU9G5p Shareable Invite Analytics #1 There is a new instapanel! 0-4s 5-9s 1…" at bounding box center [190, 90] width 380 height 181
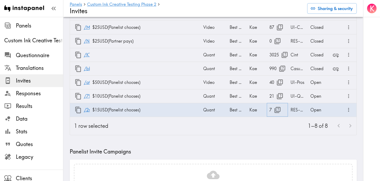
scroll to position [67, 0]
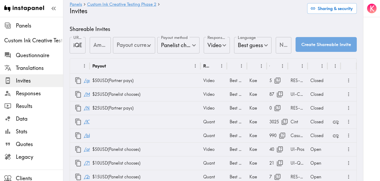
type input "US Global Equivalent - converted and cost-of-living adjusted"
type input "USD - US Dollar ([GEOGRAPHIC_DATA], [US_STATE], [GEOGRAPHIC_DATA], [GEOGRAPHIC_…"
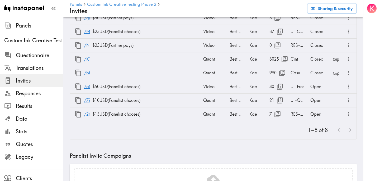
scroll to position [64, 0]
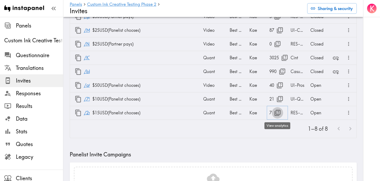
click at [278, 114] on icon "button" at bounding box center [278, 113] width 6 height 6
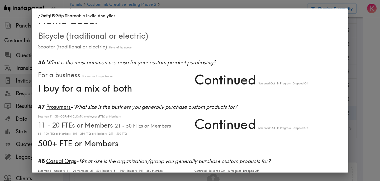
scroll to position [242, 0]
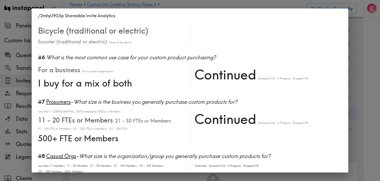
click at [357, 41] on div "/2mfqU9G5p Shareable Invite Analytics #1 There is a new instapanel! 0-4s 5-9s 1…" at bounding box center [190, 90] width 380 height 181
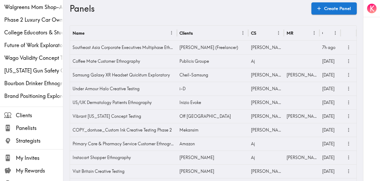
scroll to position [196, 0]
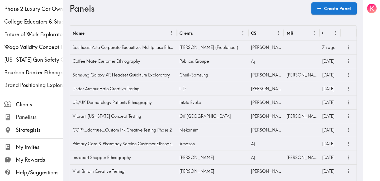
click at [34, 118] on span "Panelists" at bounding box center [39, 116] width 47 height 7
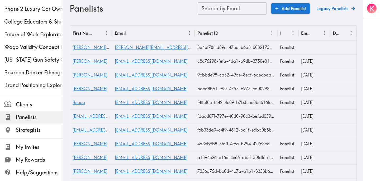
click at [227, 10] on input "Search by Email" at bounding box center [232, 8] width 69 height 12
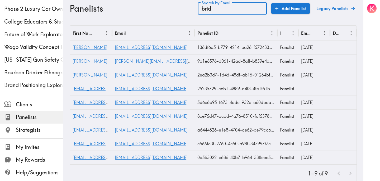
type input "brid"
click at [81, 62] on span "[PERSON_NAME]" at bounding box center [90, 60] width 35 height 5
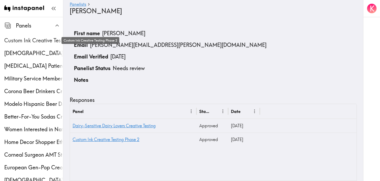
click at [27, 41] on span "Custom Ink Creative Testing Phase 2" at bounding box center [33, 40] width 59 height 7
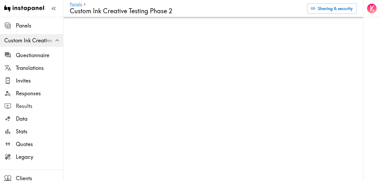
click at [34, 103] on span "Results" at bounding box center [39, 105] width 47 height 7
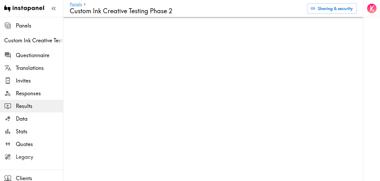
click at [35, 160] on span "Legacy" at bounding box center [39, 157] width 47 height 10
click at [31, 81] on span "Invites" at bounding box center [39, 80] width 47 height 7
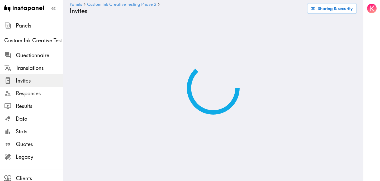
click at [47, 92] on span "Responses" at bounding box center [39, 93] width 47 height 7
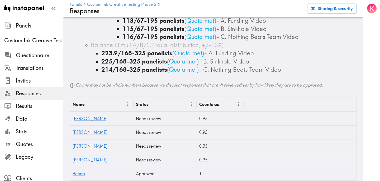
scroll to position [1132, 0]
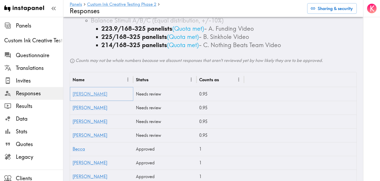
click at [80, 94] on link "Heidi" at bounding box center [90, 93] width 35 height 5
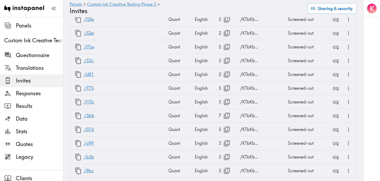
type input "US Global Equivalent - converted and cost-of-living adjusted"
type input "USD - US Dollar ([GEOGRAPHIC_DATA], [US_STATE], [GEOGRAPHIC_DATA], [GEOGRAPHIC_…"
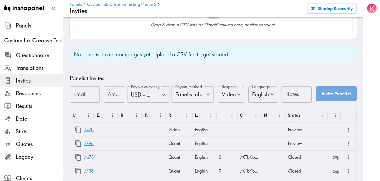
scroll to position [230, 0]
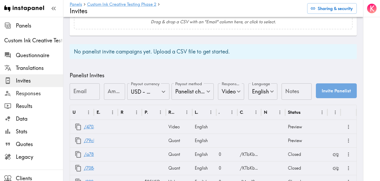
click at [30, 91] on span "Responses" at bounding box center [39, 93] width 47 height 7
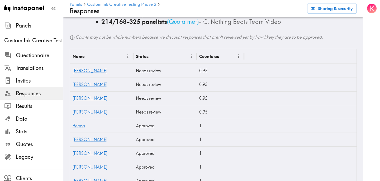
scroll to position [1156, 0]
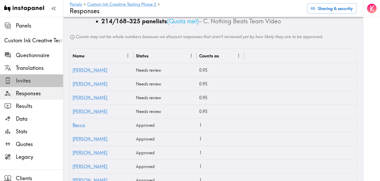
click at [35, 79] on span "Invites" at bounding box center [39, 80] width 47 height 7
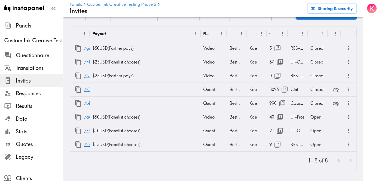
scroll to position [38, 0]
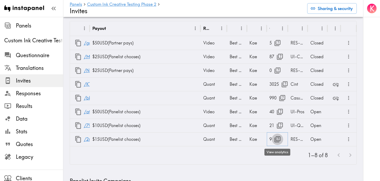
click at [277, 140] on icon "button" at bounding box center [278, 139] width 6 height 6
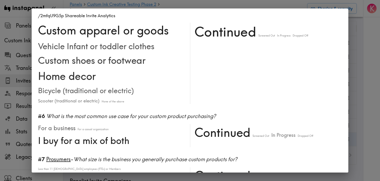
scroll to position [189, 0]
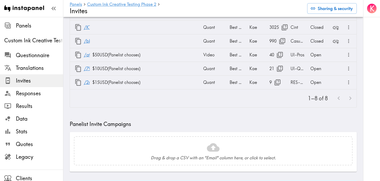
scroll to position [97, 0]
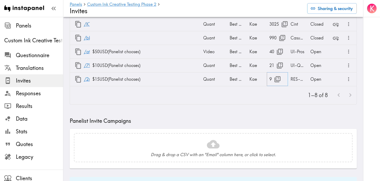
click at [276, 80] on icon "button" at bounding box center [278, 79] width 6 height 6
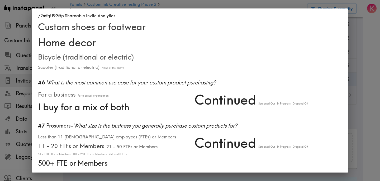
scroll to position [211, 0]
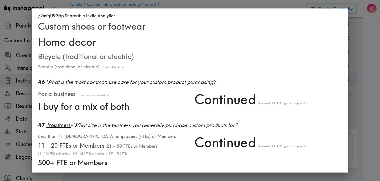
click at [373, 80] on div "/2mfqU9G5p Shareable Invite Analytics #1 There is a new instapanel! 0-4s 5-9s 1…" at bounding box center [190, 90] width 380 height 181
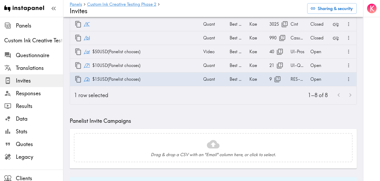
click at [368, 76] on div "K" at bounding box center [372, 90] width 17 height 181
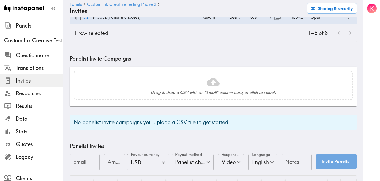
scroll to position [0, 0]
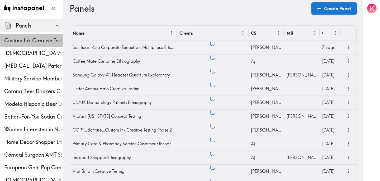
click at [40, 39] on span "Custom Ink Creative Testing Phase 2" at bounding box center [33, 40] width 59 height 7
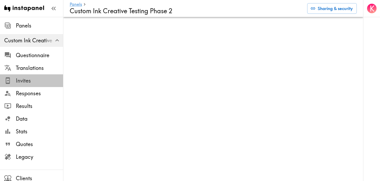
click at [37, 83] on span "Invites" at bounding box center [39, 80] width 47 height 7
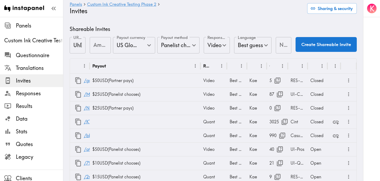
type input "US Global Equivalent - converted and cost-of-living adjusted"
type input "USD - US Dollar ([GEOGRAPHIC_DATA], [US_STATE], [GEOGRAPHIC_DATA], [GEOGRAPHIC_…"
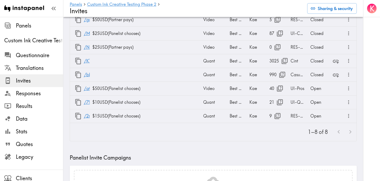
scroll to position [66, 0]
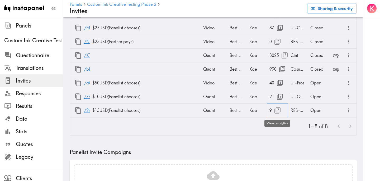
click at [279, 109] on icon "button" at bounding box center [277, 110] width 7 height 7
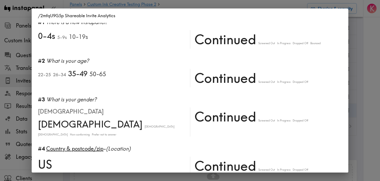
scroll to position [0, 0]
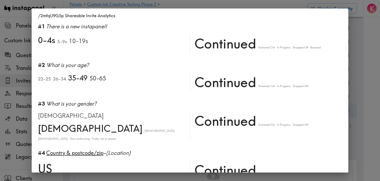
drag, startPoint x: 351, startPoint y: 66, endPoint x: 355, endPoint y: 81, distance: 15.2
click at [351, 66] on div "/2mfqU9G5p Shareable Invite Analytics #1 There is a new instapanel! 0-4s 5-9s 1…" at bounding box center [190, 90] width 380 height 181
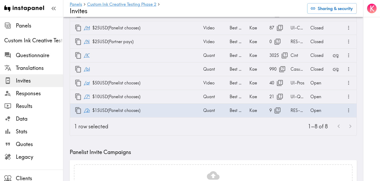
click at [278, 133] on div "1–8 of 8" at bounding box center [235, 126] width 244 height 18
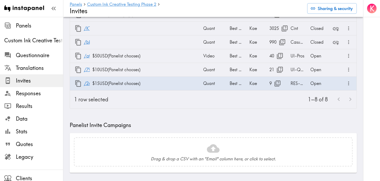
scroll to position [91, 0]
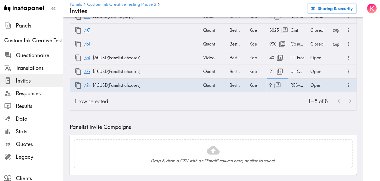
click at [277, 82] on icon "button" at bounding box center [278, 85] width 6 height 6
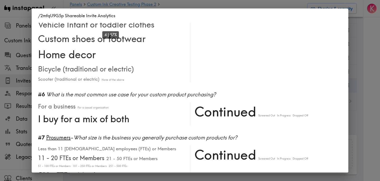
scroll to position [199, 0]
click at [368, 46] on div "/2mfqU9G5p Shareable Invite Analytics #1 There is a new instapanel! 0-4s 5-9s 1…" at bounding box center [190, 90] width 380 height 181
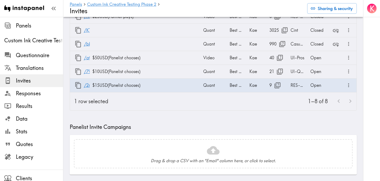
click at [266, 109] on div "1–8 of 8" at bounding box center [235, 101] width 244 height 18
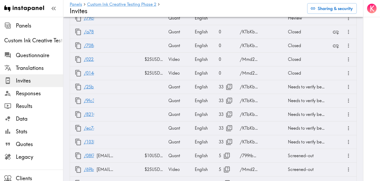
scroll to position [354, 0]
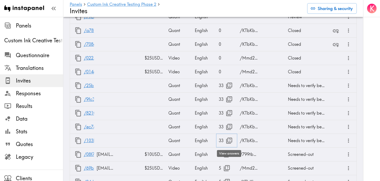
click at [231, 140] on icon "button" at bounding box center [229, 140] width 7 height 7
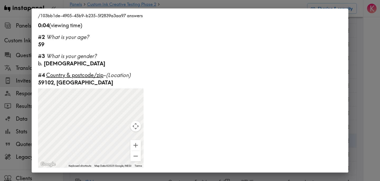
scroll to position [74, 0]
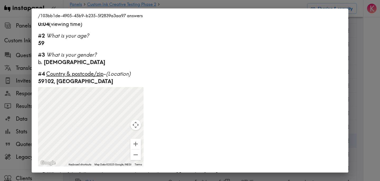
click at [362, 95] on div "/103bb1de-4905-45b9-b235-5f2839a3aa97 answers Language English Response type Qu…" at bounding box center [190, 90] width 380 height 181
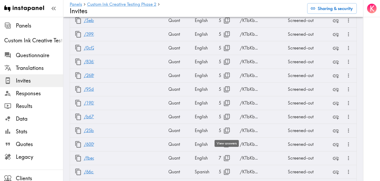
scroll to position [7066, 0]
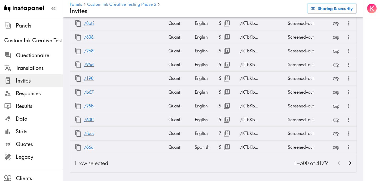
click at [351, 164] on icon "Go to next page" at bounding box center [350, 162] width 7 height 7
click at [350, 163] on icon "Go to next page" at bounding box center [350, 162] width 7 height 7
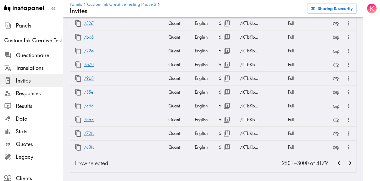
click at [350, 163] on icon "Go to next page" at bounding box center [350, 162] width 7 height 7
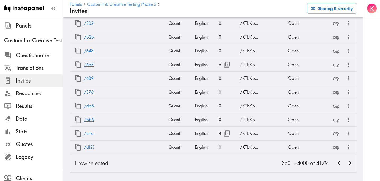
click at [350, 163] on icon "Go to next page" at bounding box center [350, 162] width 7 height 7
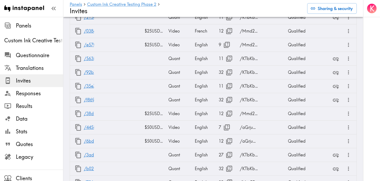
scroll to position [2655, 0]
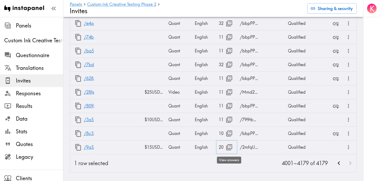
click at [230, 146] on icon "button" at bounding box center [229, 146] width 7 height 7
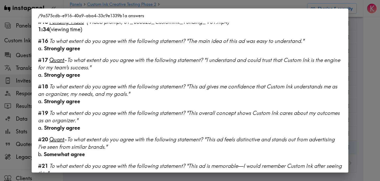
scroll to position [504, 0]
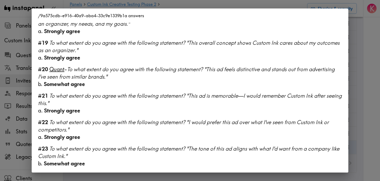
click at [363, 105] on div "/9a575cdb-e916-40a9-aba4-33c9e1339b1a answers Language English Response type Qu…" at bounding box center [190, 90] width 380 height 181
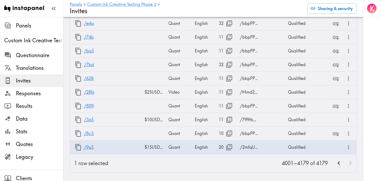
click at [193, 166] on div "4001–4179 of 4179" at bounding box center [235, 163] width 244 height 18
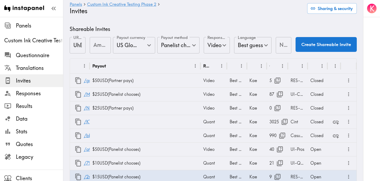
scroll to position [80, 0]
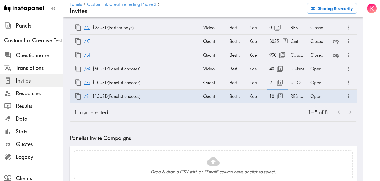
click at [277, 92] on button "button" at bounding box center [280, 96] width 11 height 11
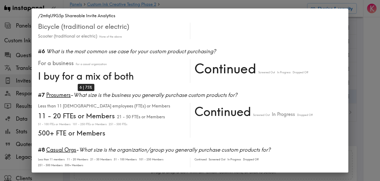
scroll to position [242, 0]
click at [360, 80] on div "/2mfqU9G5p Shareable Invite Analytics #1 There is a new instapanel! 0-4s 5-9s 1…" at bounding box center [190, 90] width 380 height 181
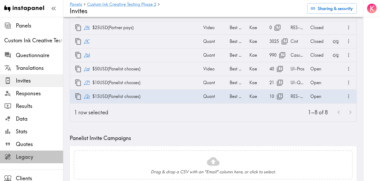
click at [38, 153] on span "Legacy" at bounding box center [39, 156] width 47 height 7
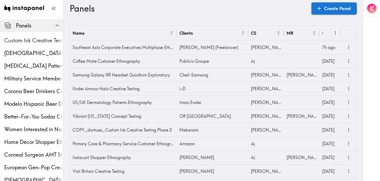
click at [34, 36] on span "Custom Ink Creative Testing Phase 2" at bounding box center [33, 41] width 59 height 10
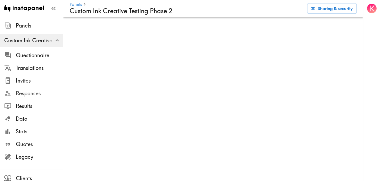
click at [42, 92] on span "Responses" at bounding box center [39, 93] width 47 height 7
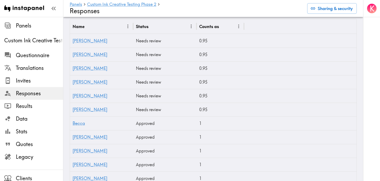
scroll to position [1183, 0]
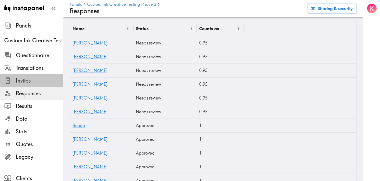
click at [36, 81] on span "Invites" at bounding box center [39, 80] width 47 height 7
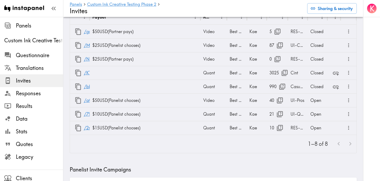
scroll to position [50, 0]
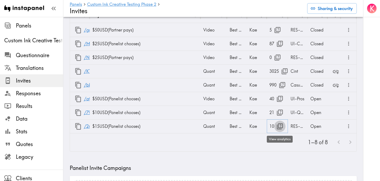
click at [280, 126] on icon "button" at bounding box center [280, 126] width 7 height 7
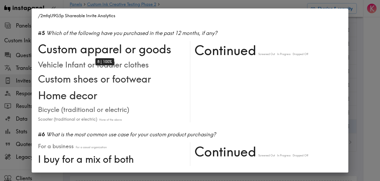
scroll to position [187, 0]
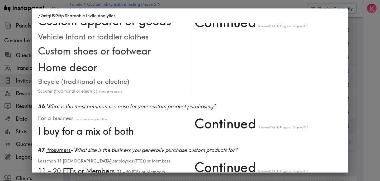
click at [374, 57] on div "/2mfqU9G5p Shareable Invite Analytics #1 There is a new instapanel! 0-4s 5-9s 1…" at bounding box center [190, 90] width 380 height 181
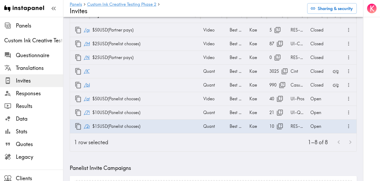
click at [371, 60] on div "K" at bounding box center [372, 90] width 17 height 181
click at [319, 112] on div "Open" at bounding box center [318, 112] width 20 height 14
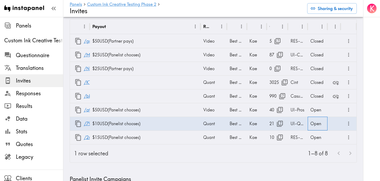
scroll to position [39, 0]
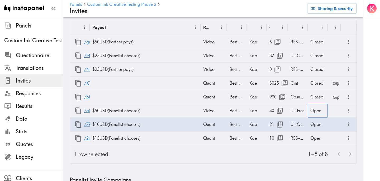
click at [318, 110] on div "Open" at bounding box center [318, 111] width 20 height 14
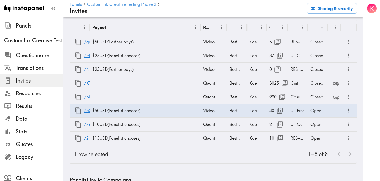
click at [318, 110] on div "Open" at bounding box center [318, 111] width 20 height 14
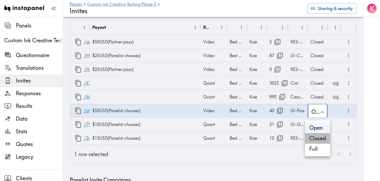
click at [320, 142] on li "Closed" at bounding box center [317, 138] width 25 height 11
type input "Closed"
click at [270, 159] on div at bounding box center [190, 90] width 380 height 181
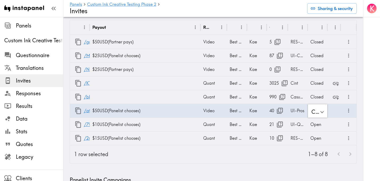
click at [375, 96] on div "K" at bounding box center [372, 90] width 17 height 181
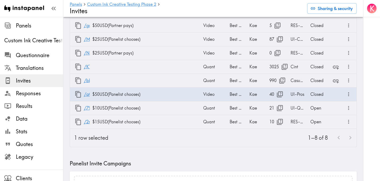
scroll to position [57, 0]
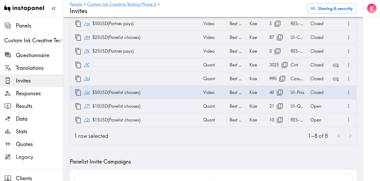
click at [37, 157] on span "Legacy" at bounding box center [39, 156] width 47 height 7
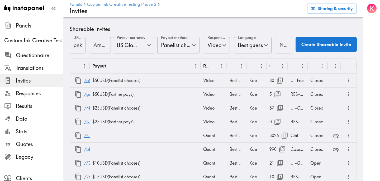
scroll to position [63, 0]
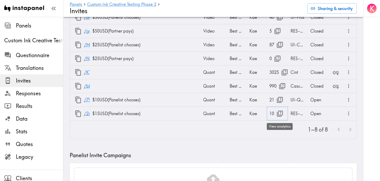
click at [279, 114] on icon "button" at bounding box center [280, 113] width 7 height 7
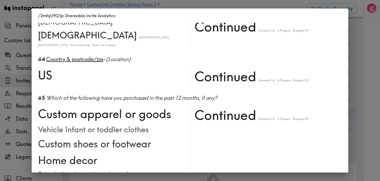
scroll to position [0, 0]
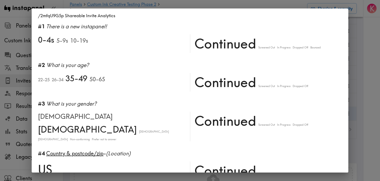
click at [352, 107] on div "/2mfqU9G5p Shareable Invite Analytics #1 There is a new instapanel! 0-4s 5-9s 1…" at bounding box center [190, 90] width 380 height 181
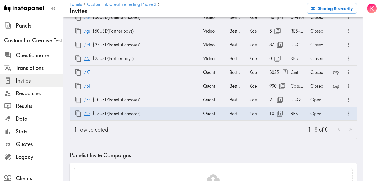
click at [264, 130] on div "1–8 of 8" at bounding box center [235, 129] width 244 height 18
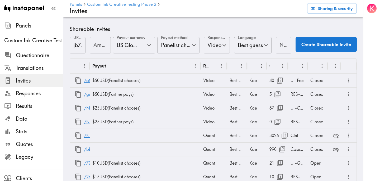
scroll to position [63, 0]
